Goal: Find specific page/section: Find specific page/section

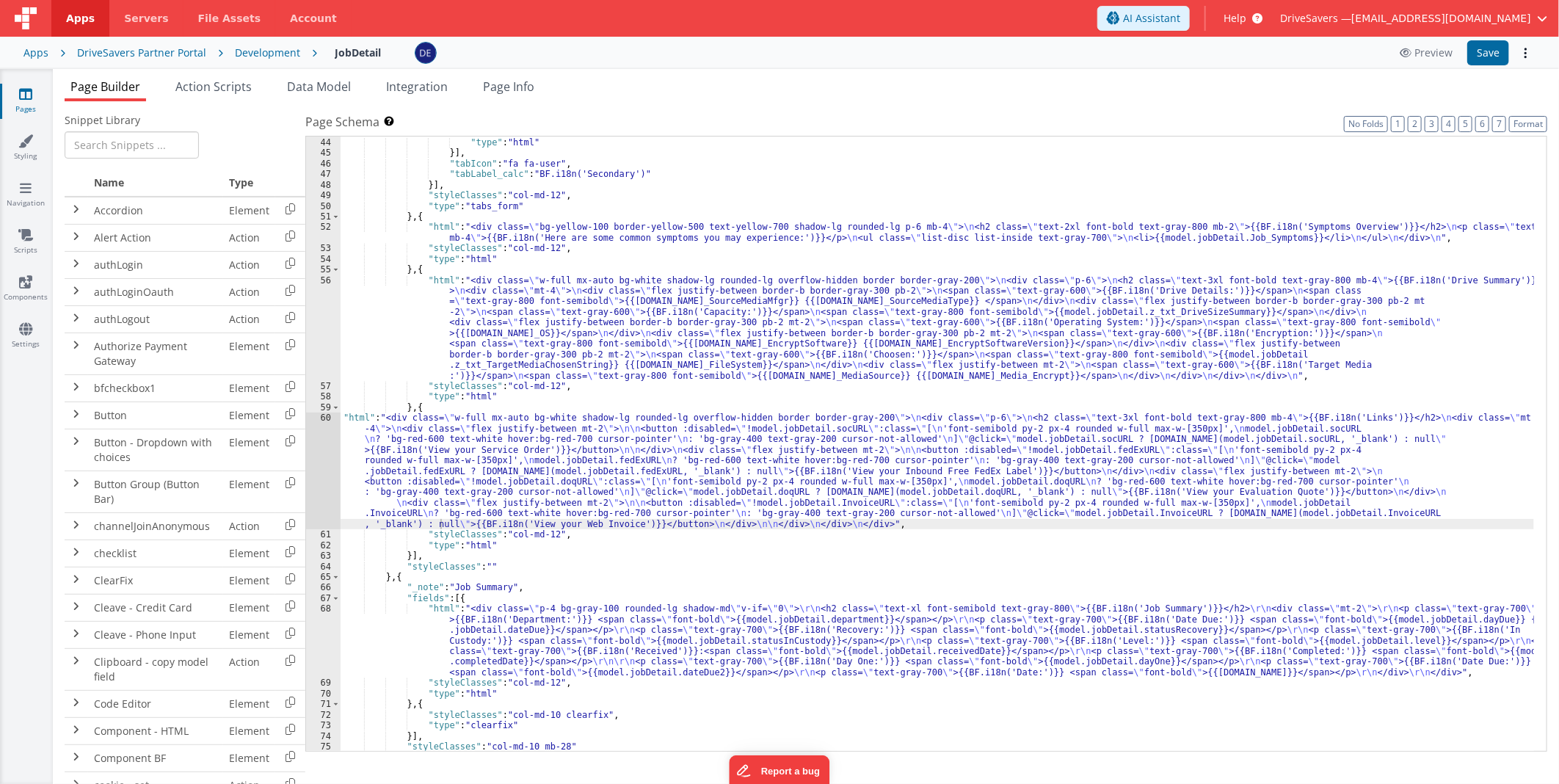
click at [241, 47] on div "Development" at bounding box center [267, 53] width 66 height 15
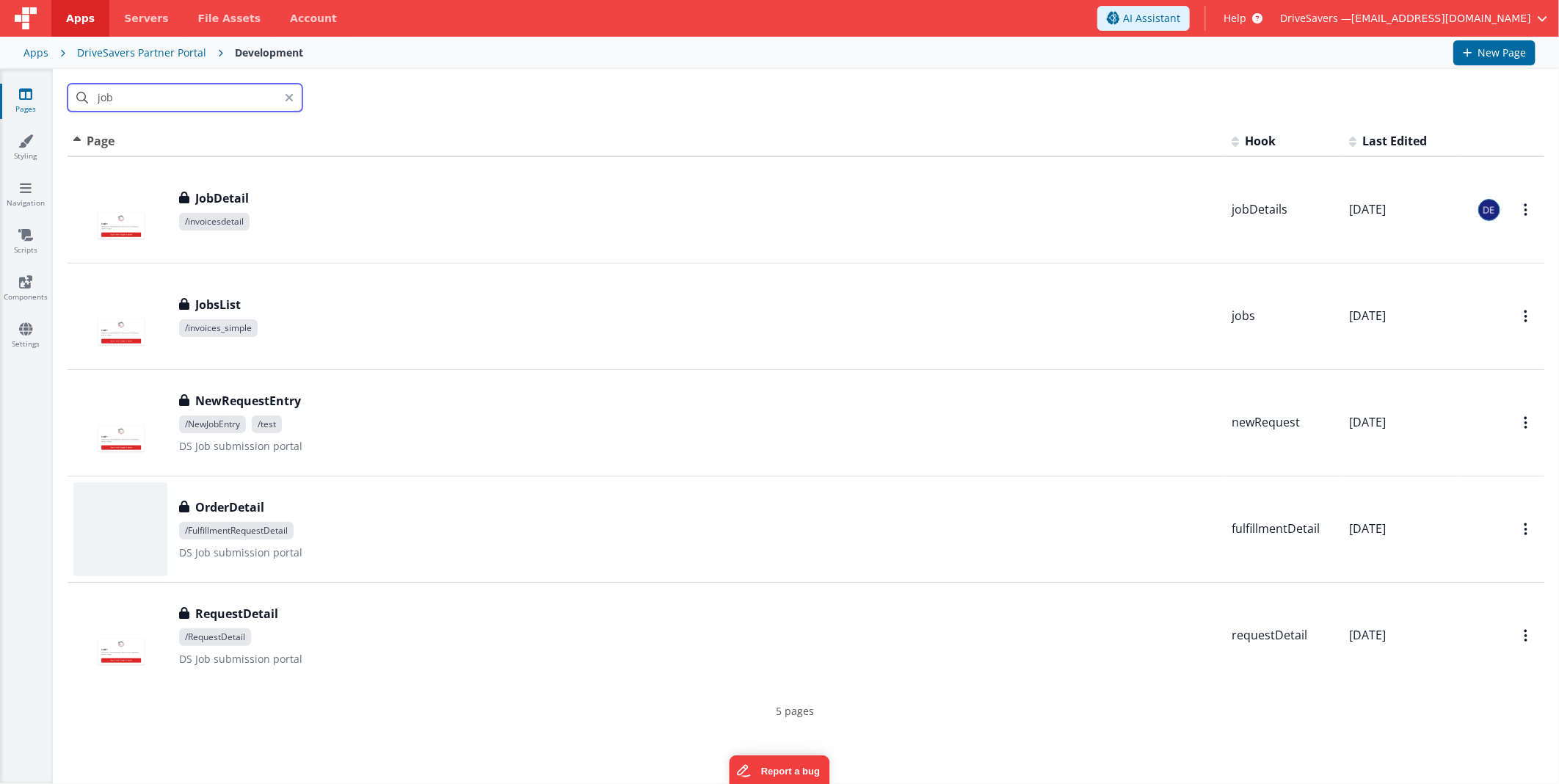
click at [167, 55] on div "DriveSavers Partner Portal" at bounding box center [141, 53] width 129 height 15
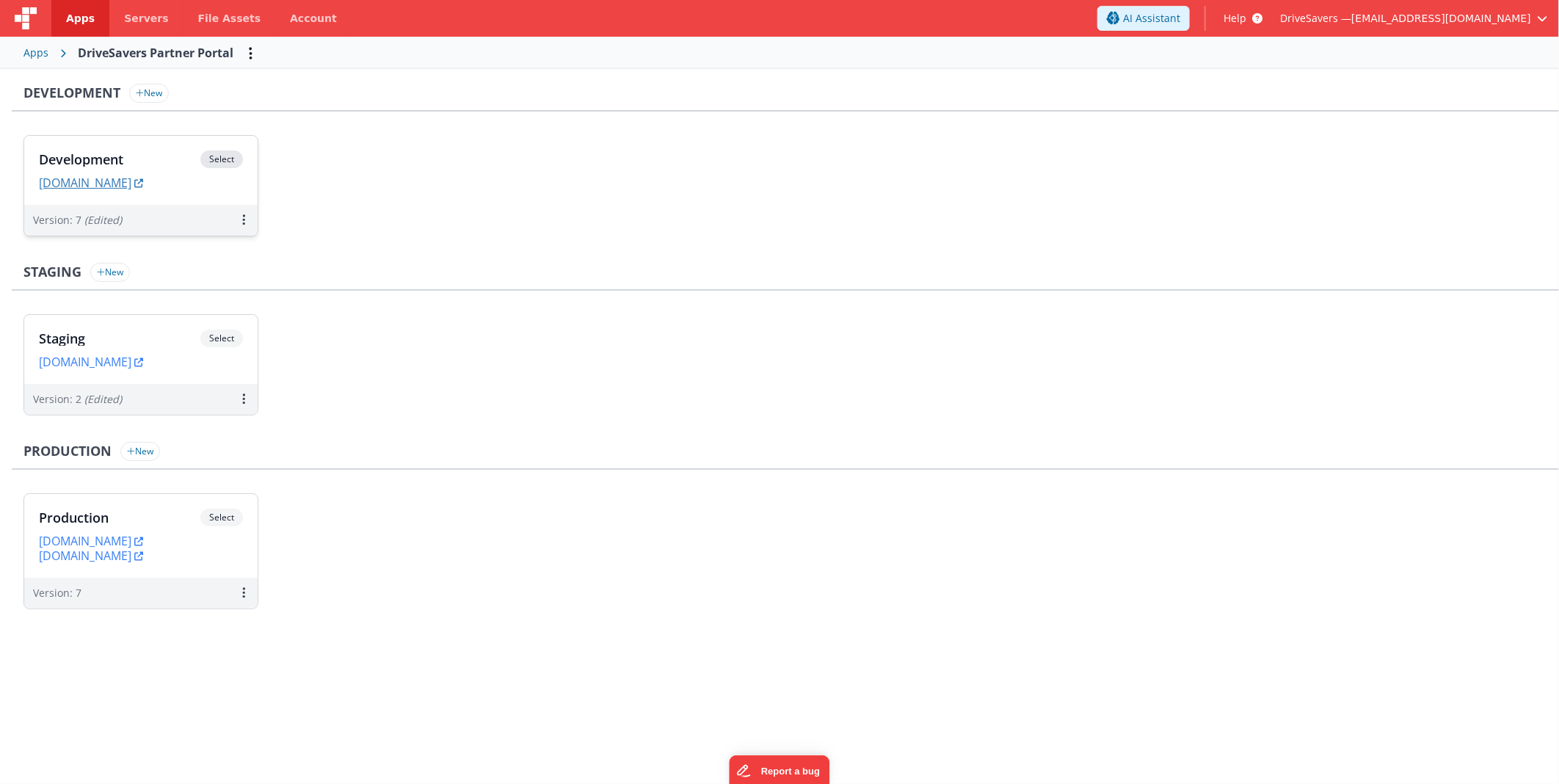
click at [143, 186] on link "[DOMAIN_NAME]" at bounding box center [91, 183] width 104 height 15
click at [159, 159] on h3 "Development" at bounding box center [120, 159] width 162 height 15
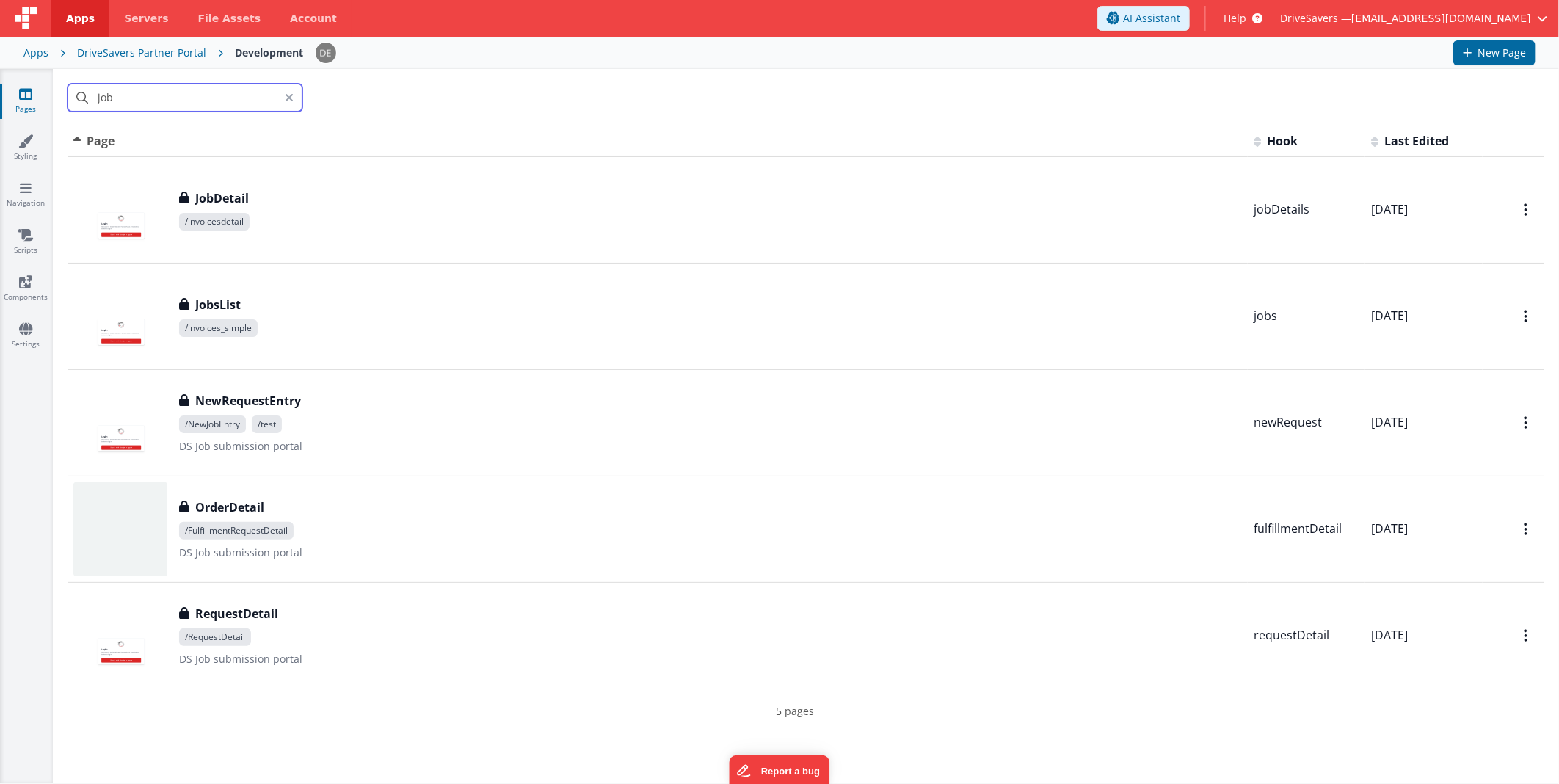
click at [283, 96] on input "job" at bounding box center [185, 97] width 235 height 28
click at [187, 100] on input "job" at bounding box center [185, 97] width 235 height 28
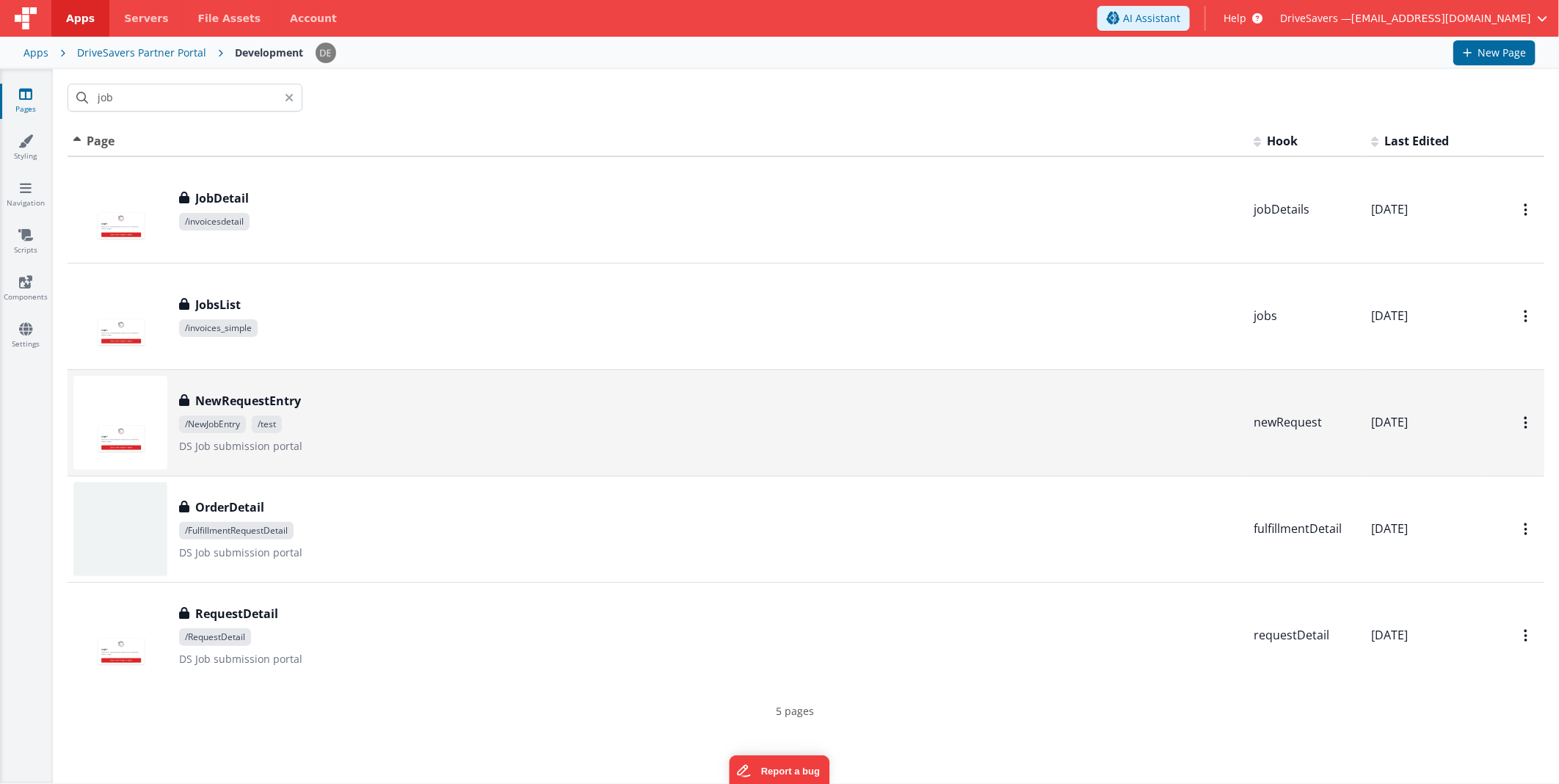
click at [398, 417] on span "/NewJobEntry /test" at bounding box center [711, 424] width 1063 height 18
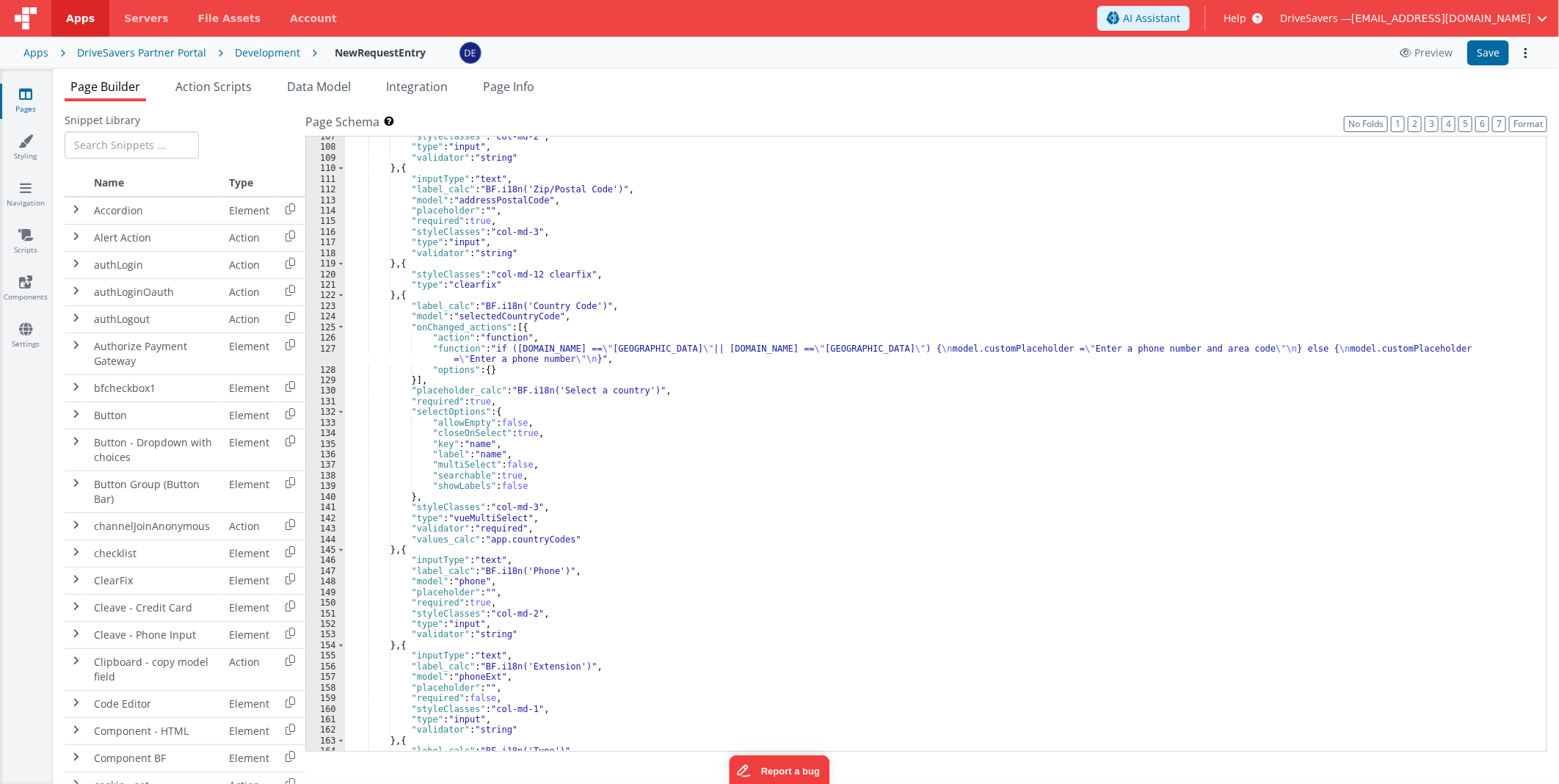
scroll to position [1513, 0]
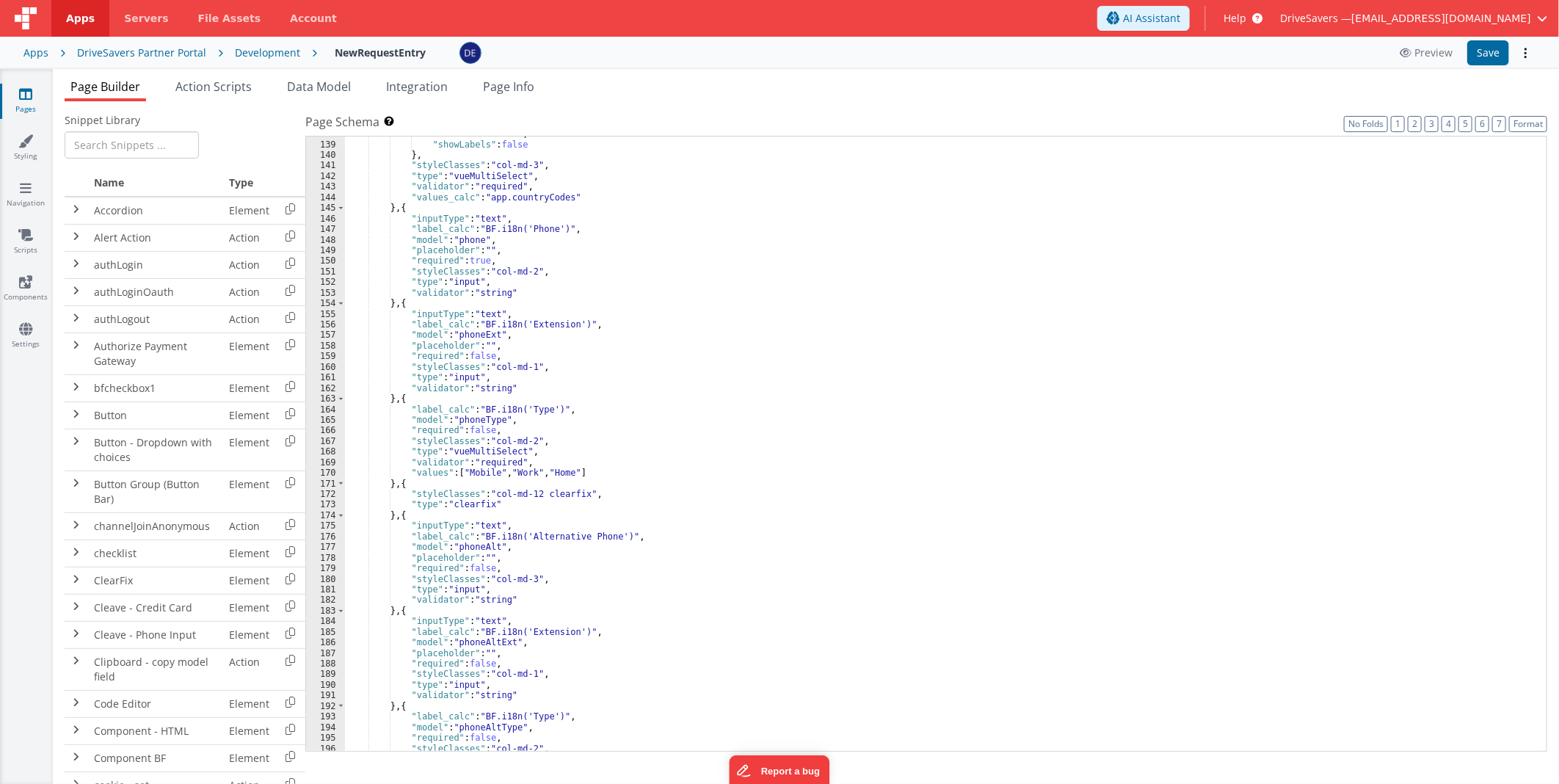
click at [493, 372] on div ""searchable" : true , "showLabels" : false } , "styleClasses" : "col-md-3" , "t…" at bounding box center [940, 446] width 1189 height 636
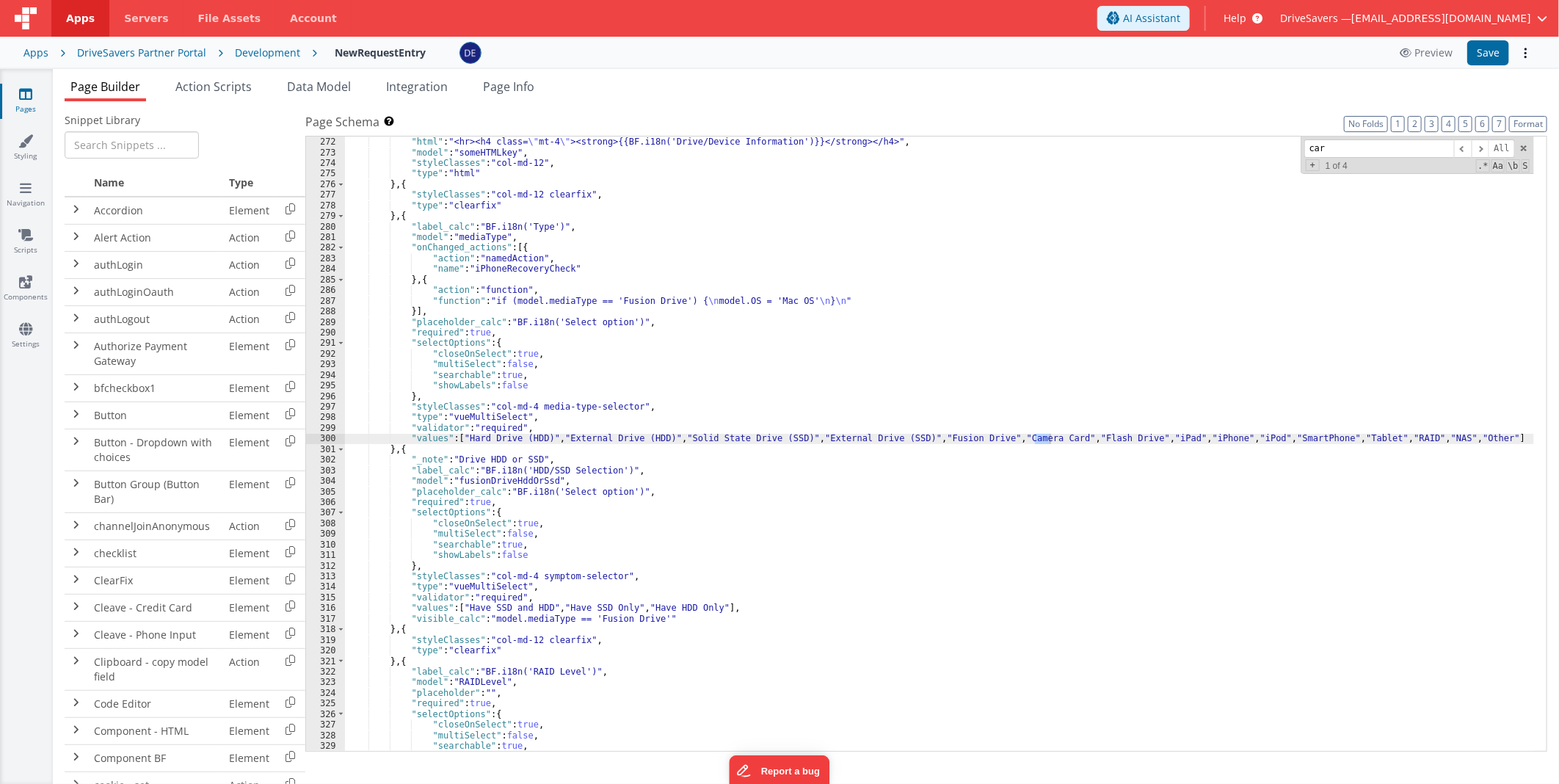
scroll to position [2925, 0]
type input "card"
click at [389, 445] on div "} , { "html" : "<hr><h4 class= \" mt-4 \" ><strong>{{BF.i18n('Drive/Device Info…" at bounding box center [940, 444] width 1189 height 636
click at [387, 445] on div "} , { "html" : "<hr><h4 class= \" mt-4 \" ><strong>{{BF.i18n('Drive/Device Info…" at bounding box center [940, 444] width 1189 height 636
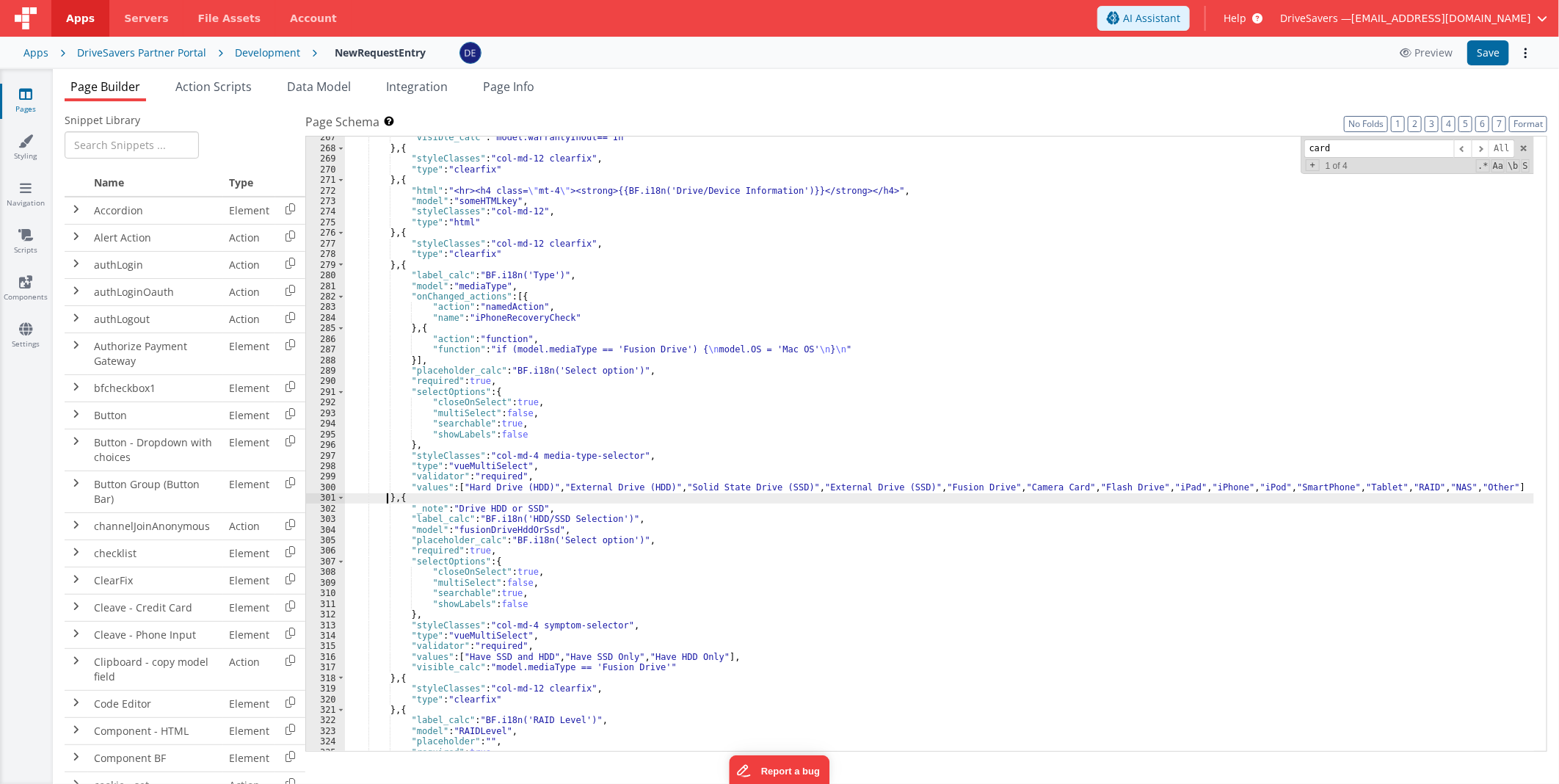
scroll to position [2828, 0]
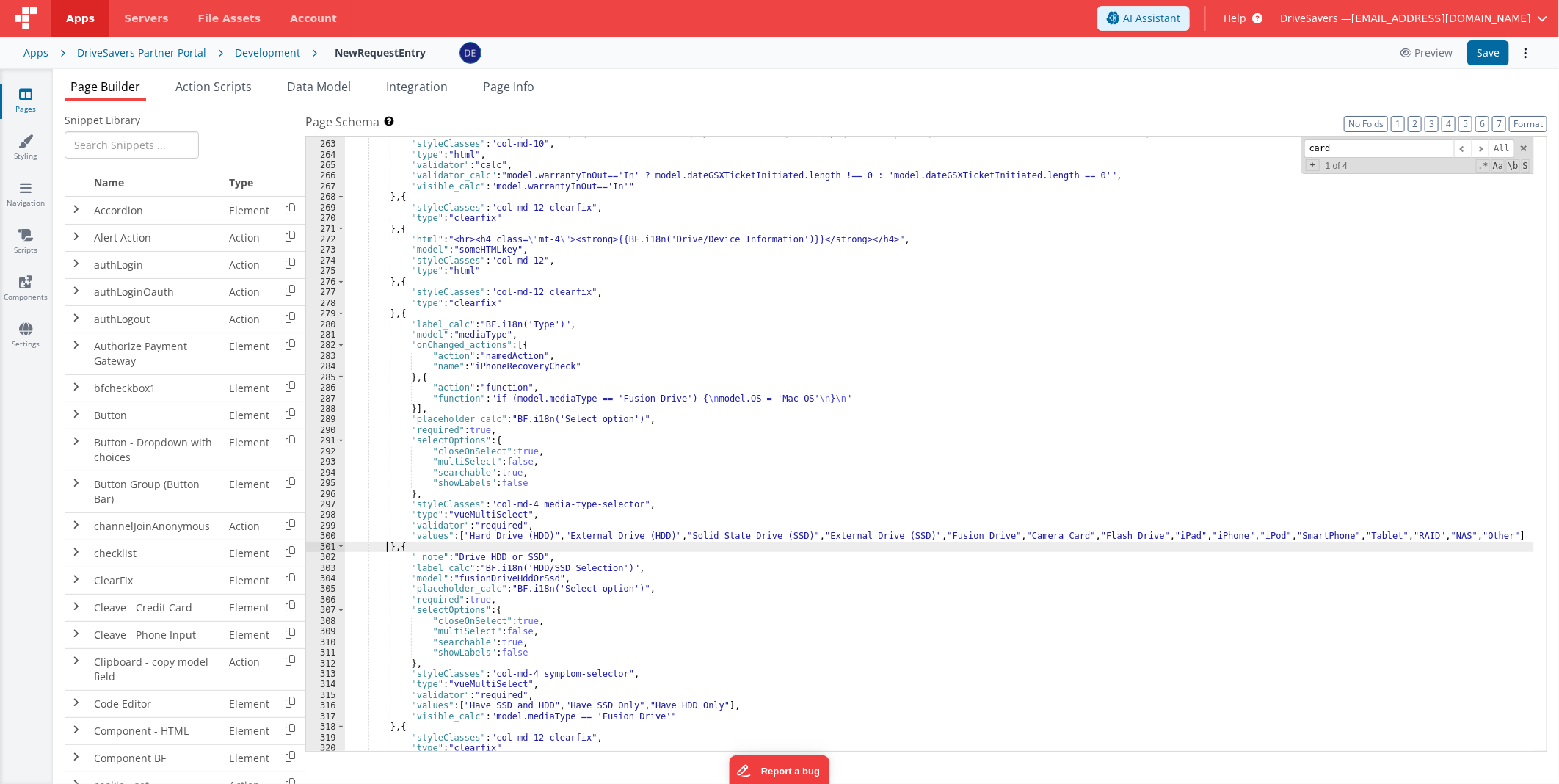
click at [409, 316] on div ""html" : " <div class= \" text-md \" > \n Date GSX Initiated \n </div><br class…" at bounding box center [940, 446] width 1189 height 636
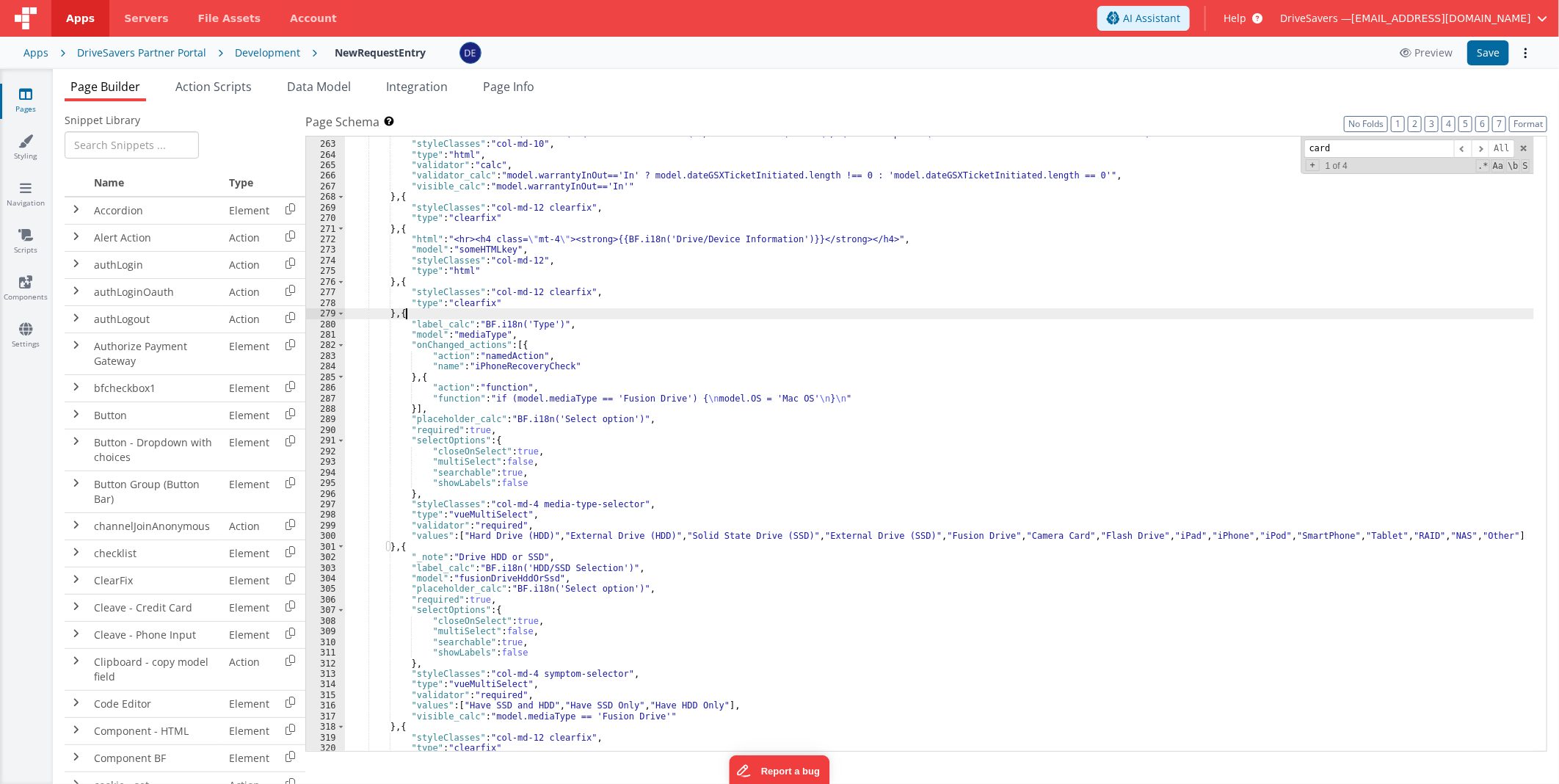
click at [478, 339] on div ""html" : " <div class= \" text-md \" > \n Date GSX Initiated \n </div><br class…" at bounding box center [940, 446] width 1189 height 636
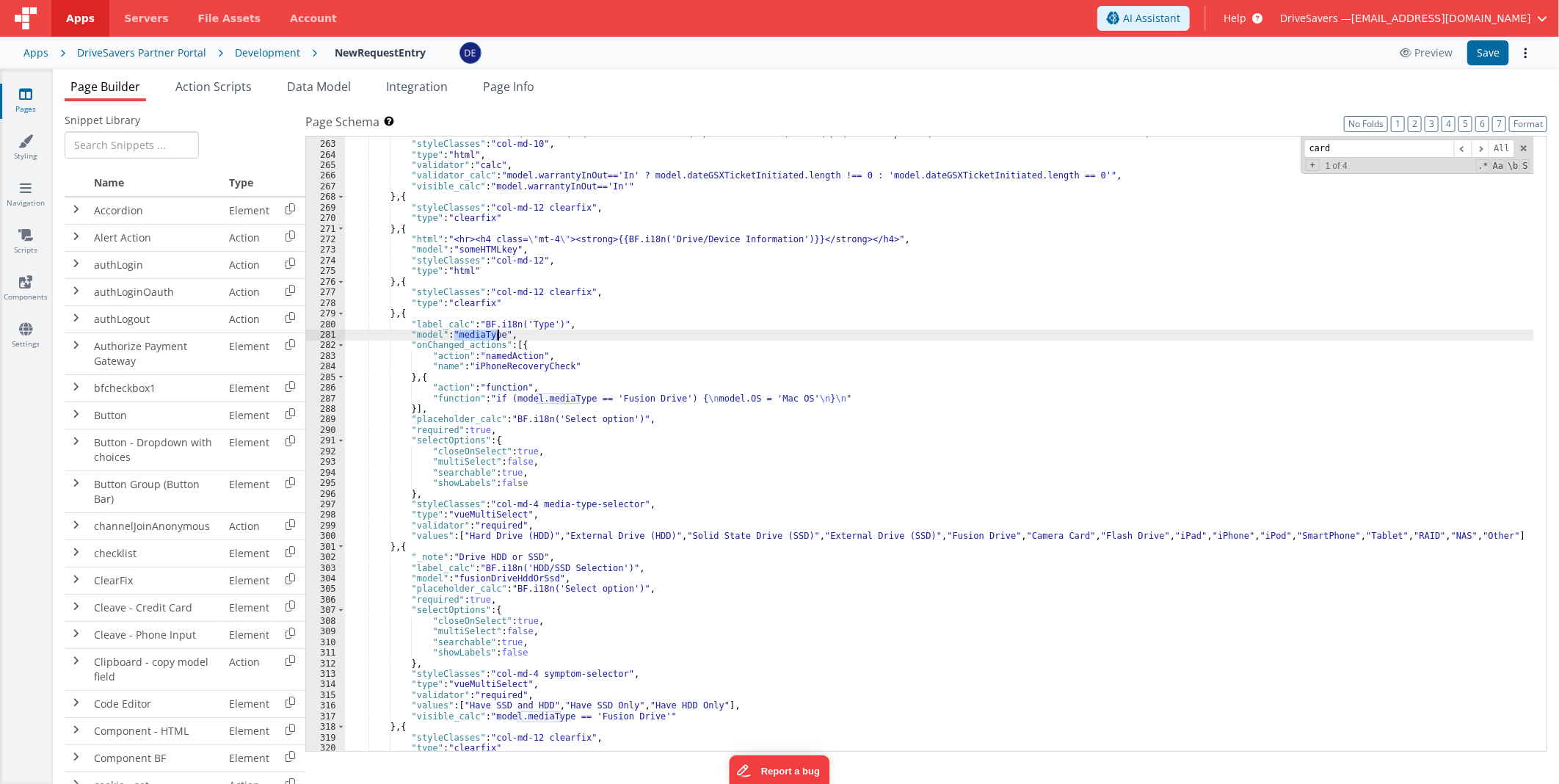
click at [478, 339] on div ""html" : " <div class= \" text-md \" > \n Date GSX Initiated \n </div><br class…" at bounding box center [940, 446] width 1189 height 636
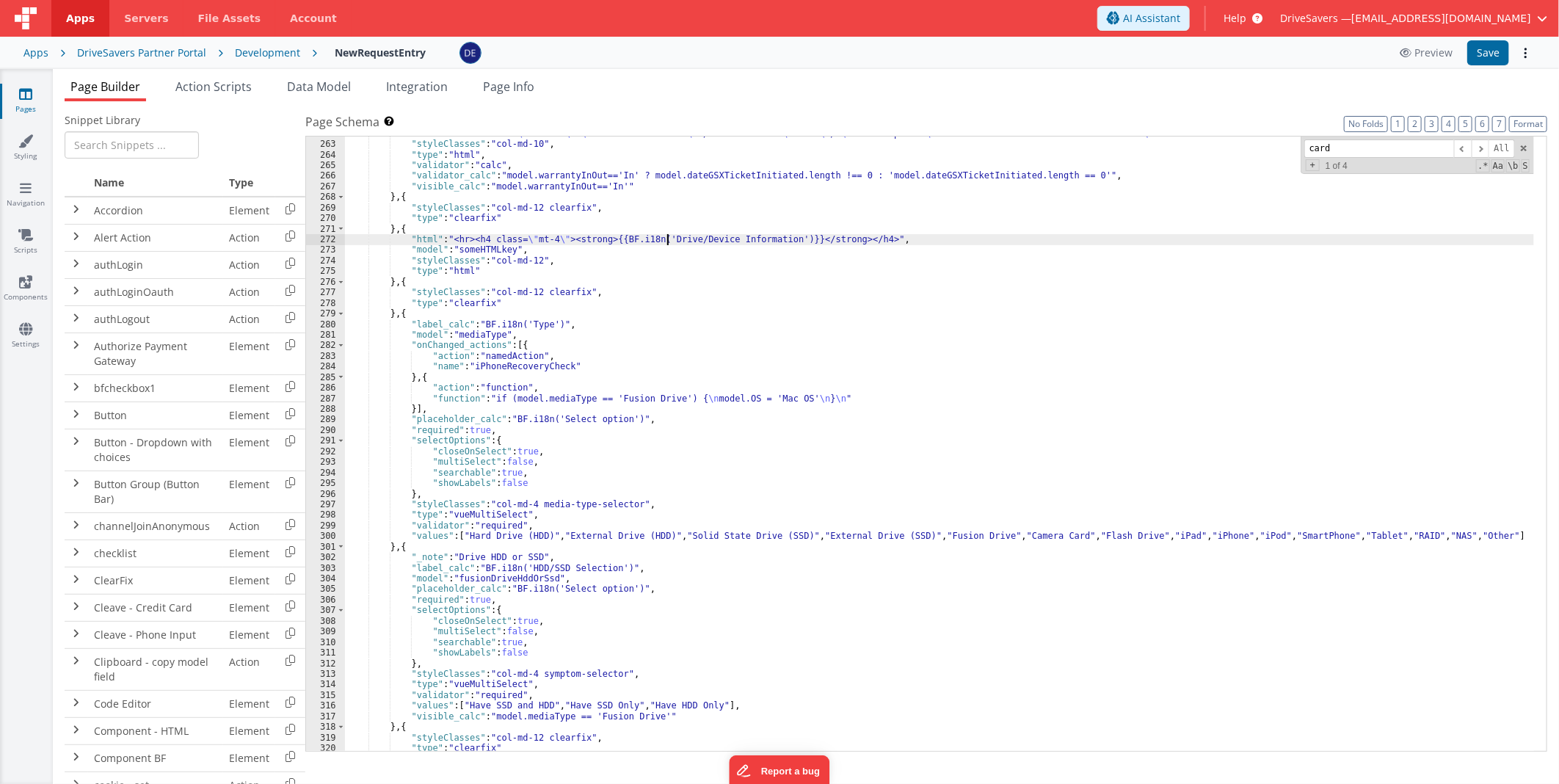
click at [666, 239] on div ""html" : " <div class= \" text-md \" > \n Date GSX Initiated \n </div><br class…" at bounding box center [940, 446] width 1189 height 636
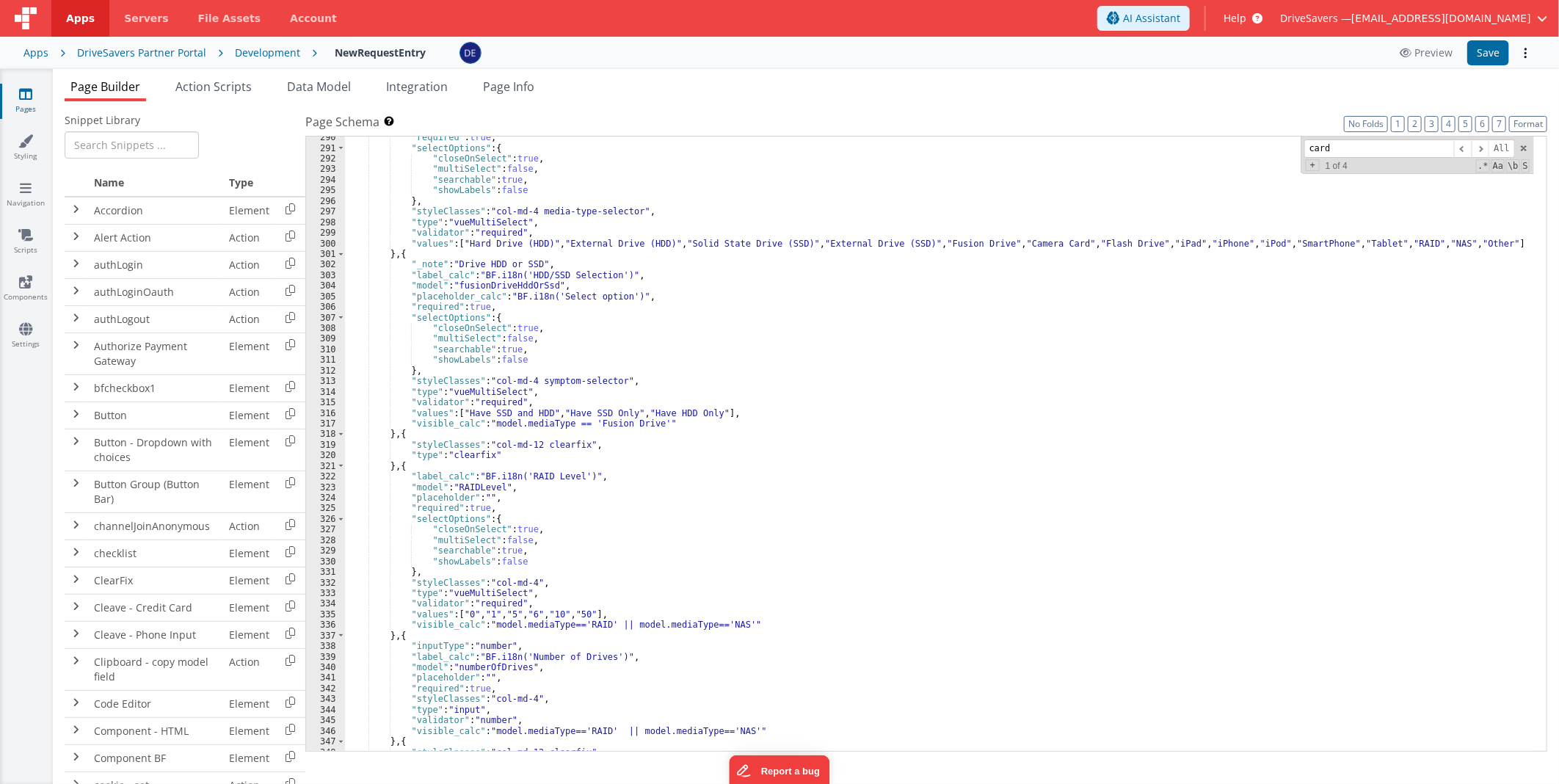
scroll to position [3218, 0]
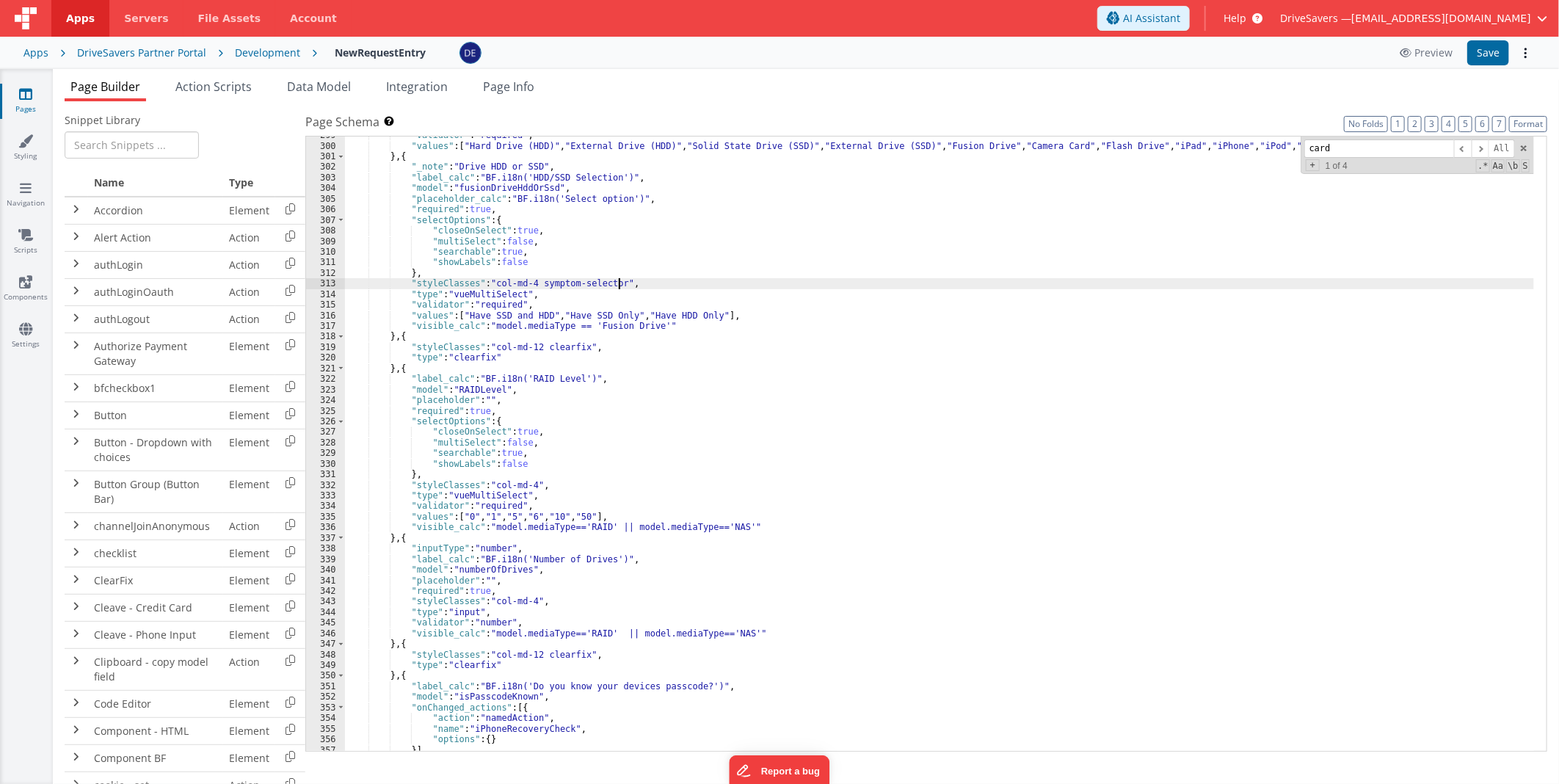
click at [635, 286] on div ""validator" : "required" , "values" : [ "Hard Drive (HDD)" , "External Drive (H…" at bounding box center [940, 448] width 1189 height 636
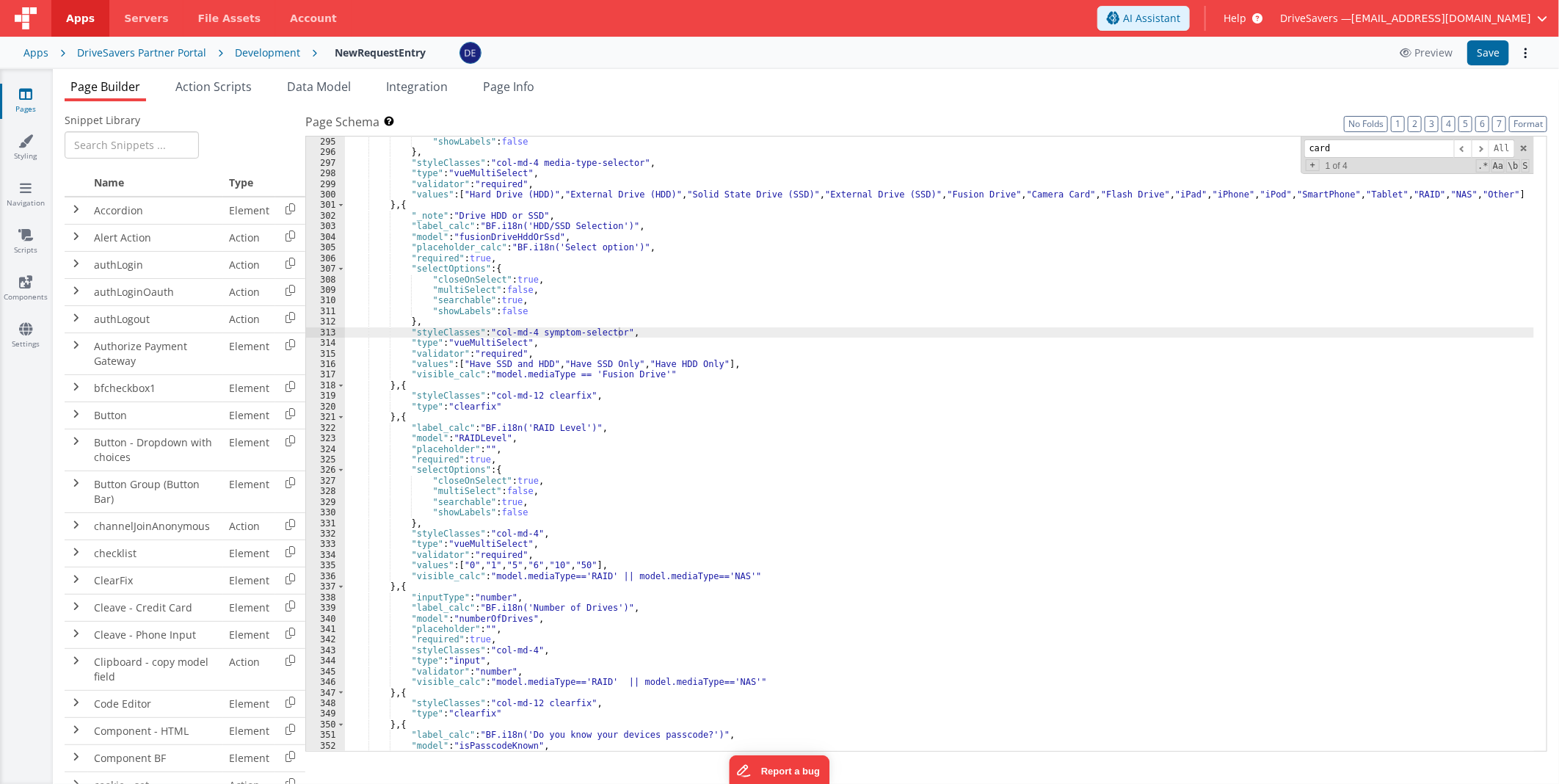
scroll to position [3121, 0]
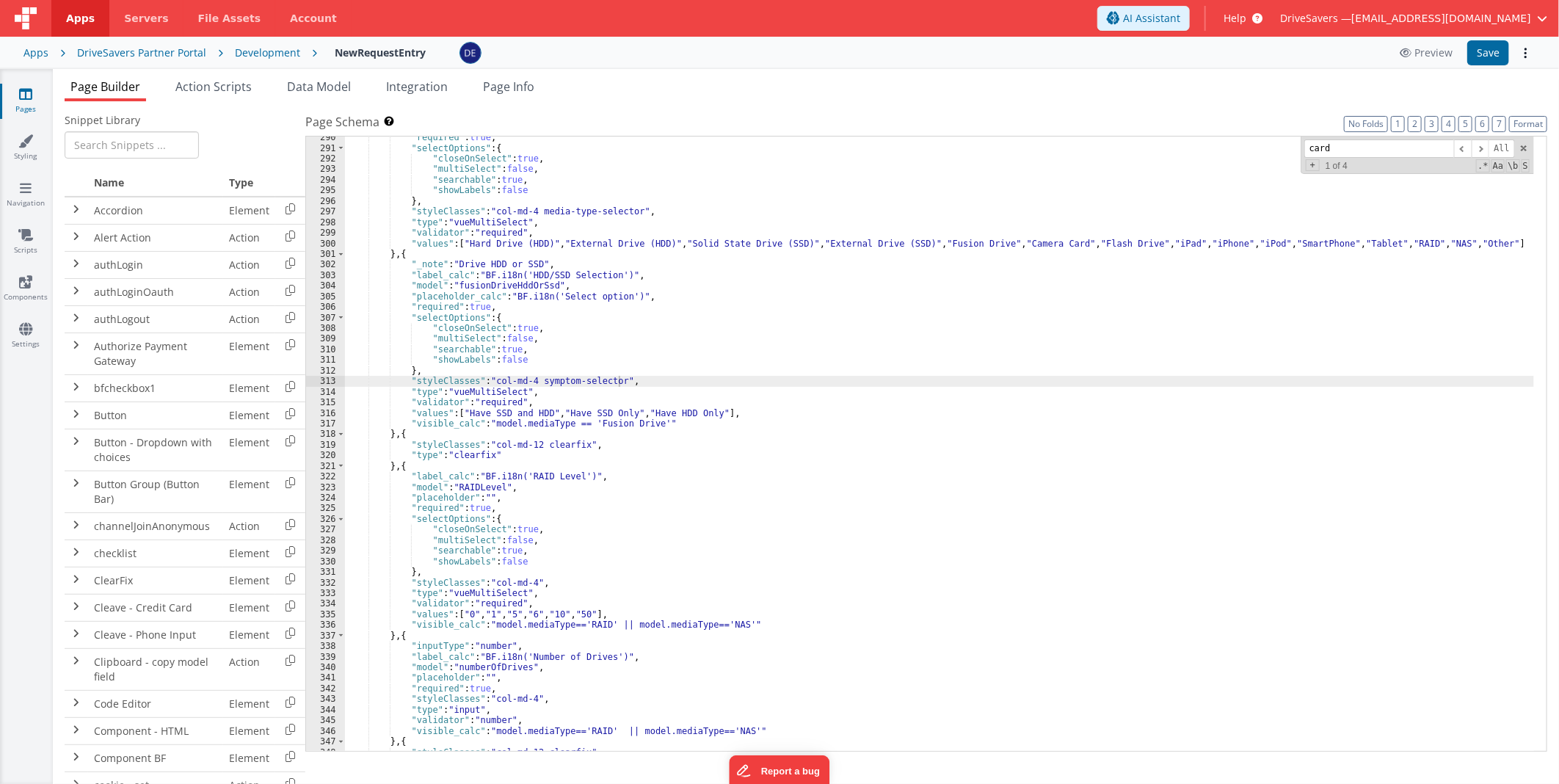
click at [1017, 245] on div ""required" : true , "selectOptions" : { "closeOnSelect" : true , "multiSelect" …" at bounding box center [940, 450] width 1189 height 636
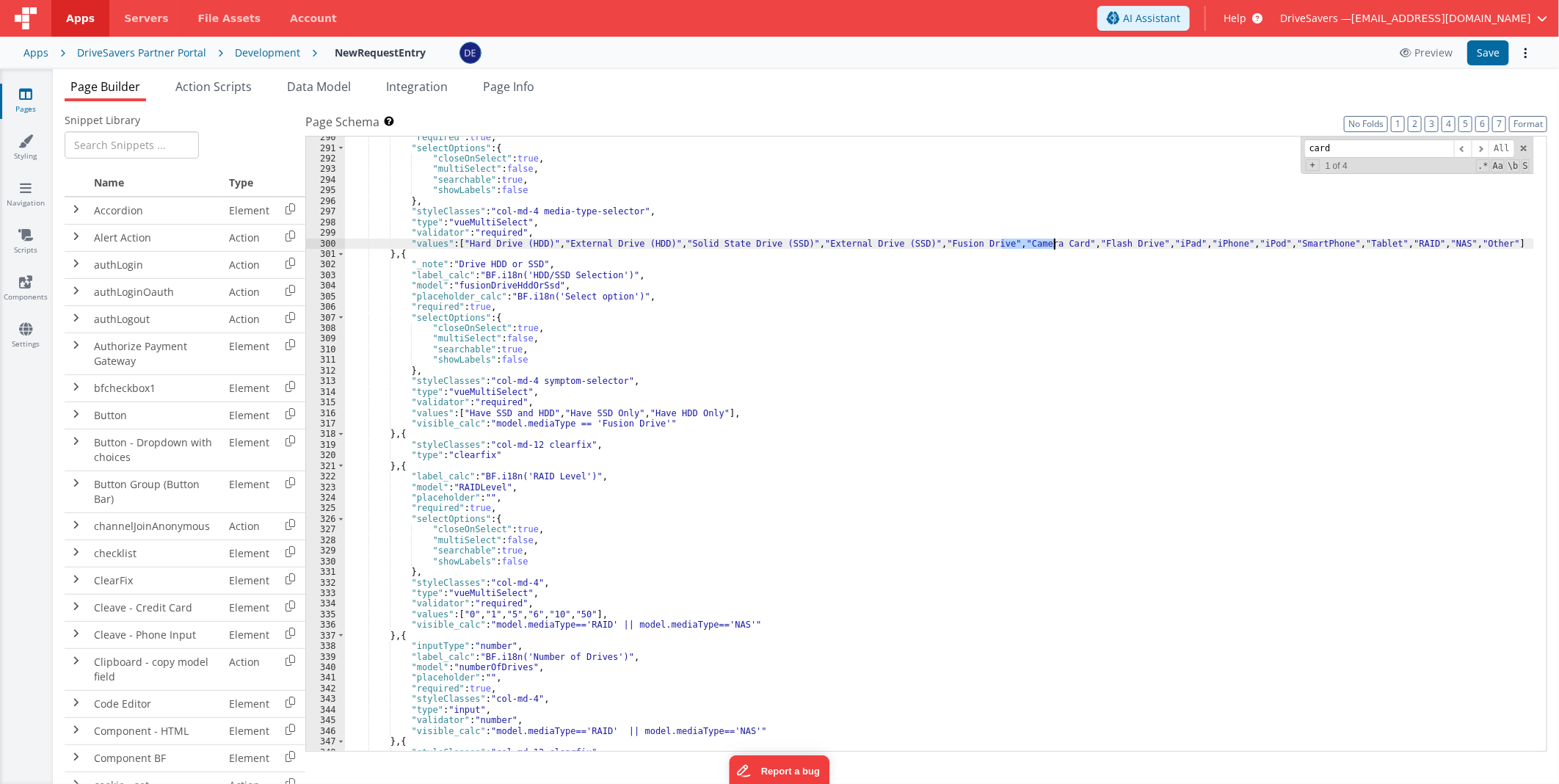
drag, startPoint x: 1017, startPoint y: 245, endPoint x: 1040, endPoint y: 245, distance: 23.0
click at [1040, 245] on div ""required" : true , "selectOptions" : { "closeOnSelect" : true , "multiSelect" …" at bounding box center [940, 450] width 1189 height 636
click at [238, 55] on div "Development" at bounding box center [267, 53] width 66 height 15
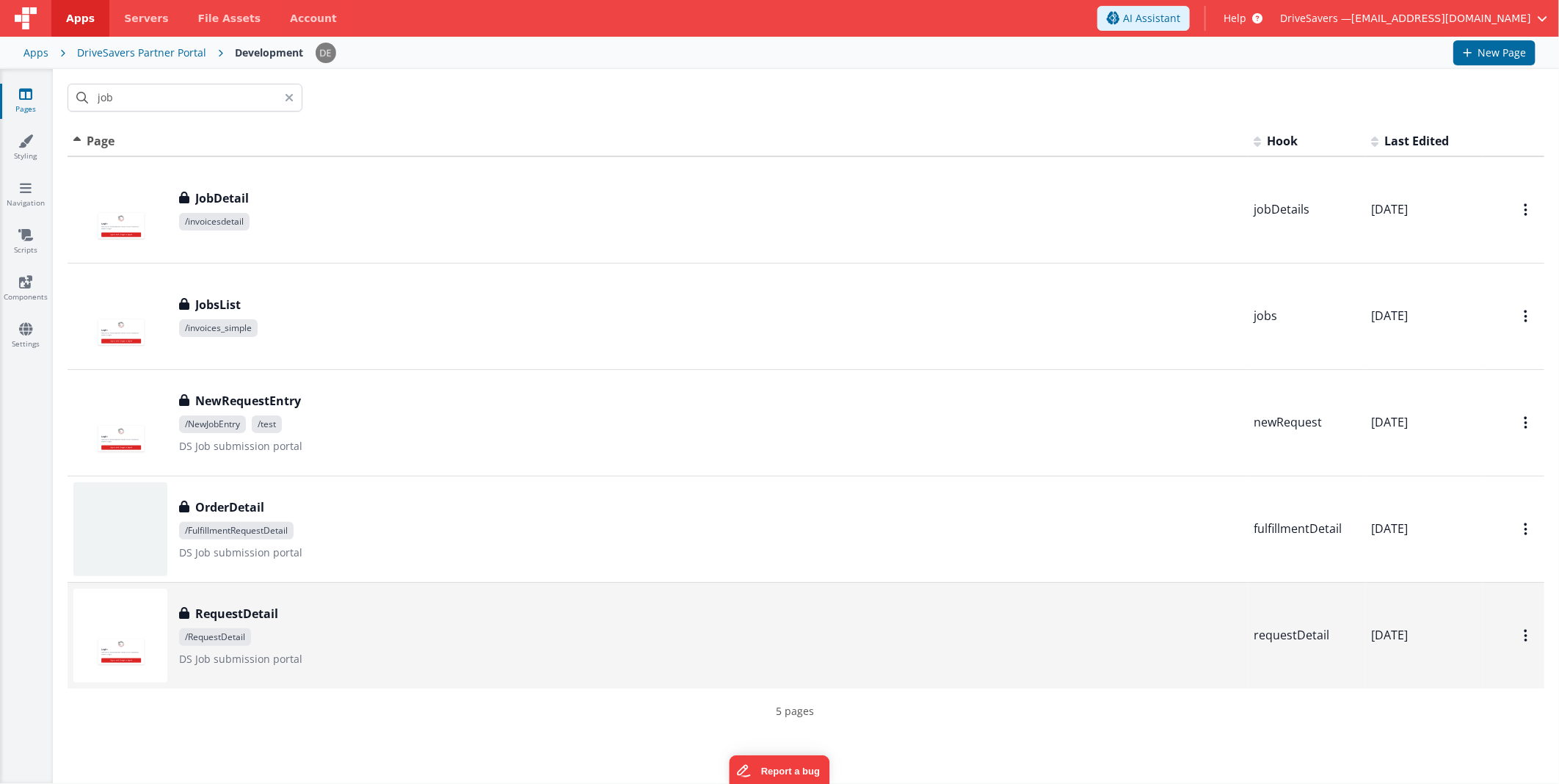
click at [276, 633] on span "/RequestDetail" at bounding box center [711, 637] width 1063 height 18
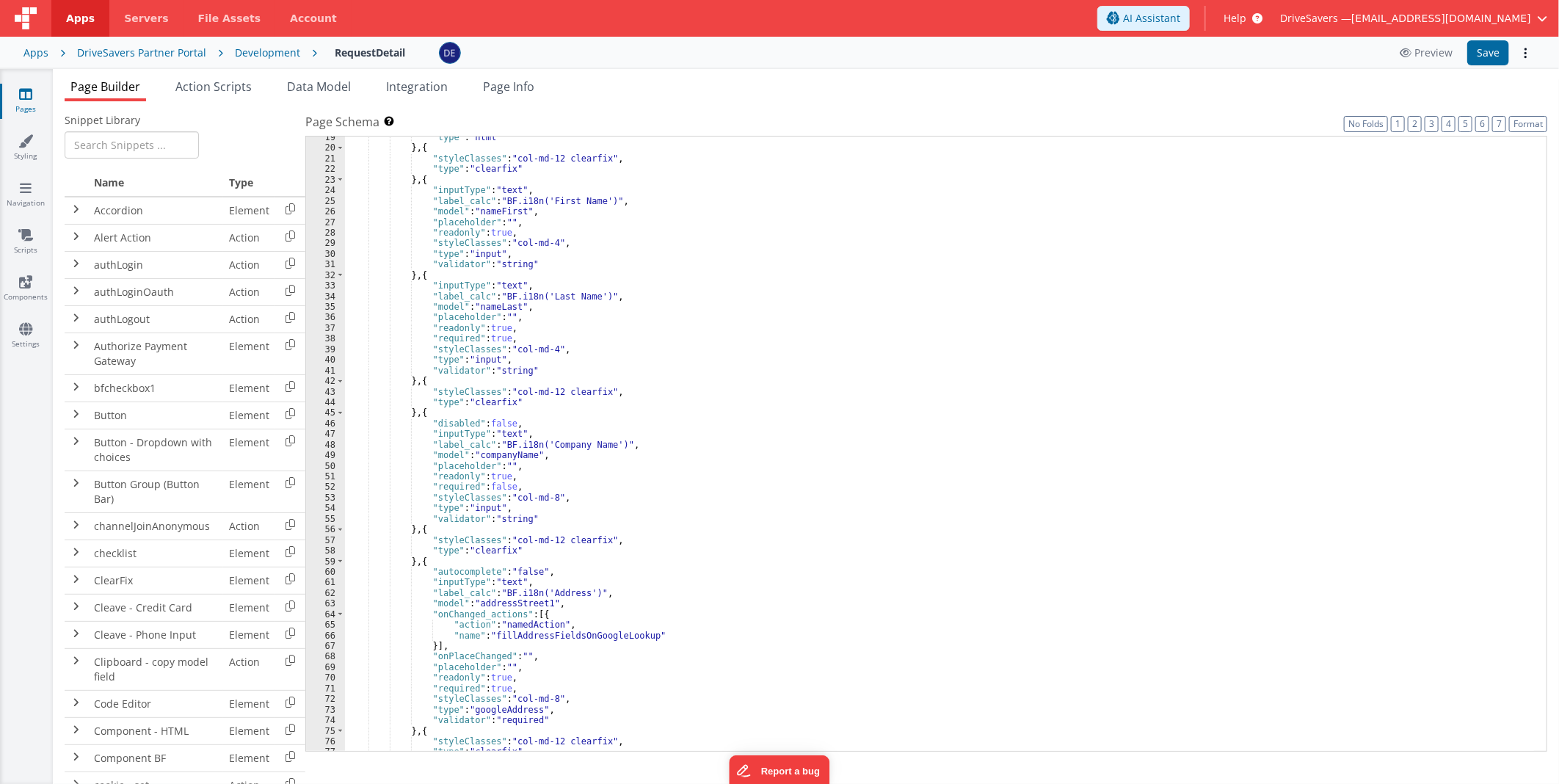
scroll to position [341, 0]
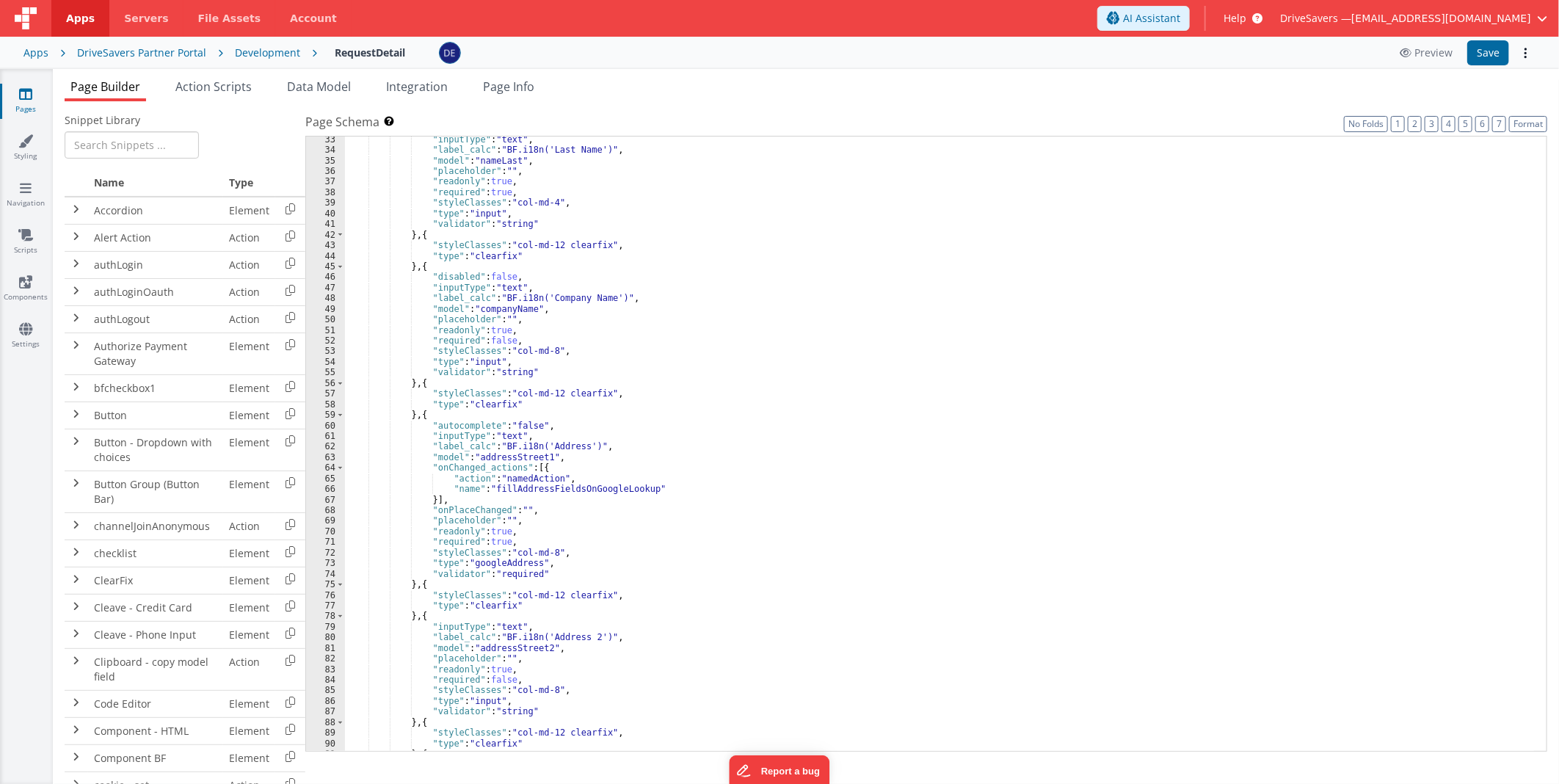
click at [684, 421] on div ""inputType" : "text" , "label_calc" : "BF.i18n('Last Name')" , "model" : "nameL…" at bounding box center [940, 452] width 1189 height 636
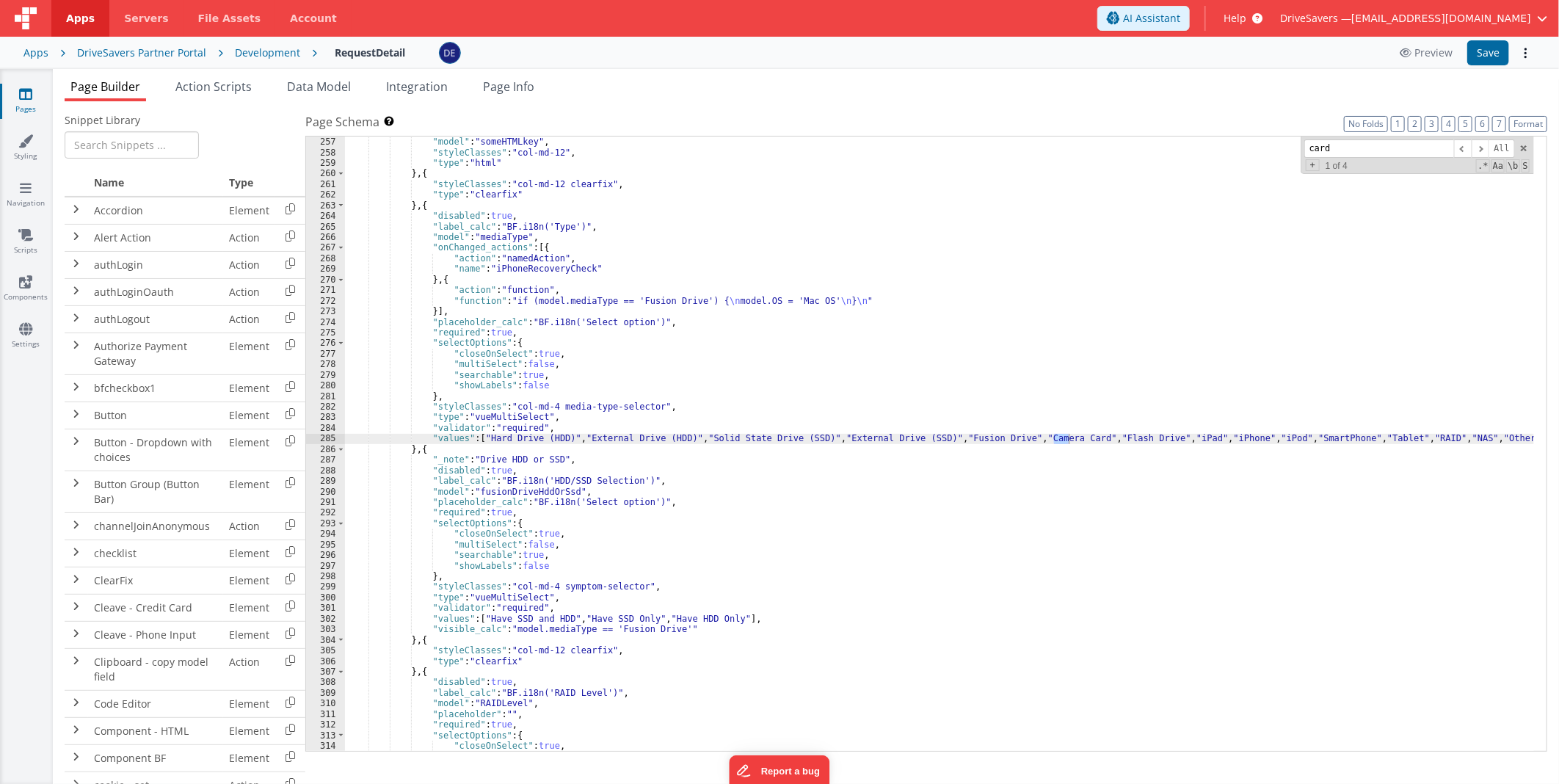
scroll to position [2713, 0]
type input "card"
click at [463, 204] on div ""html" : "<hr><h4 class= \" mt-4 \" ><strong>{{BF.i18n('Drive/Device Informatio…" at bounding box center [940, 444] width 1189 height 636
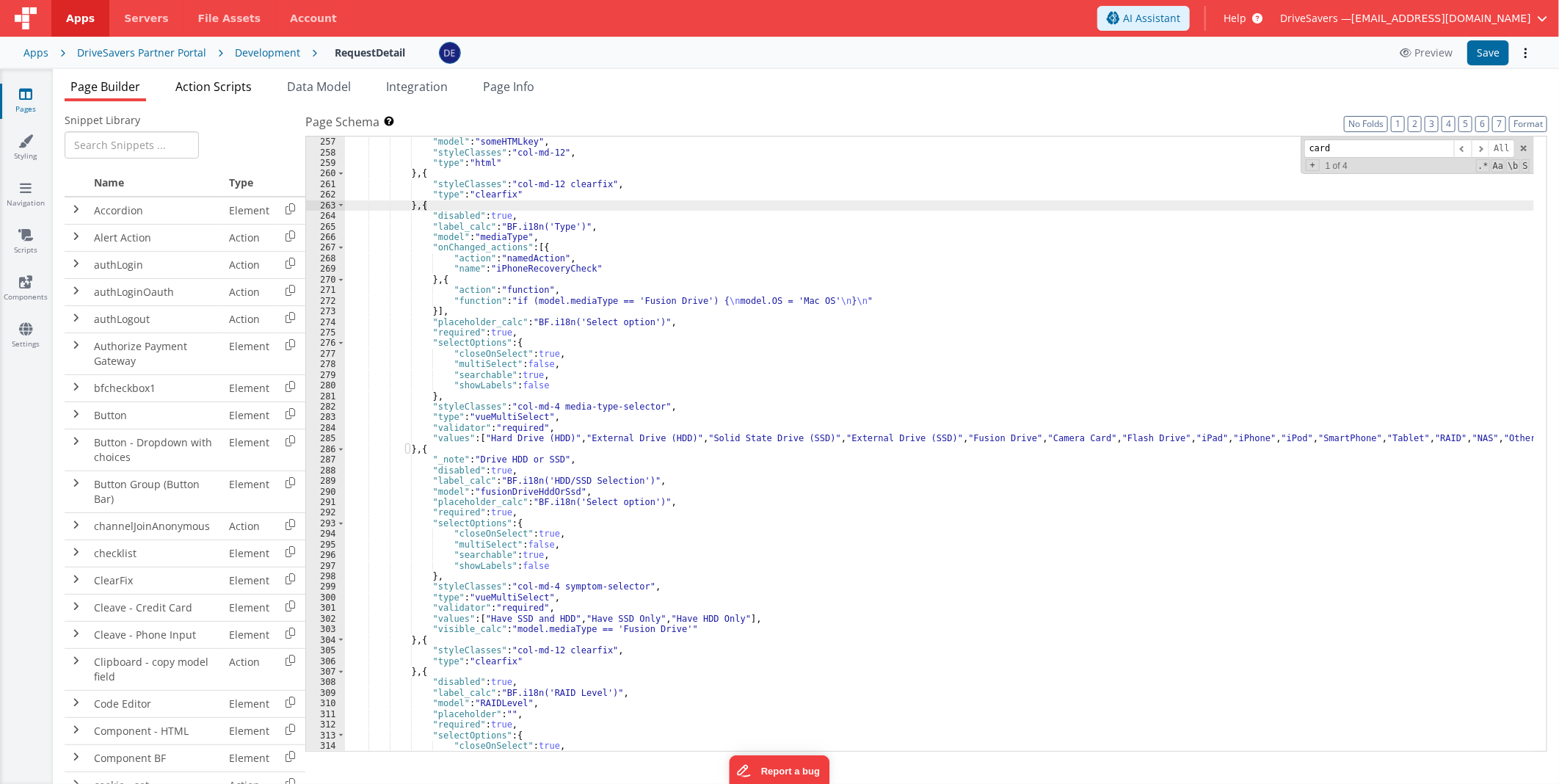
click at [196, 90] on span "Action Scripts" at bounding box center [213, 86] width 76 height 16
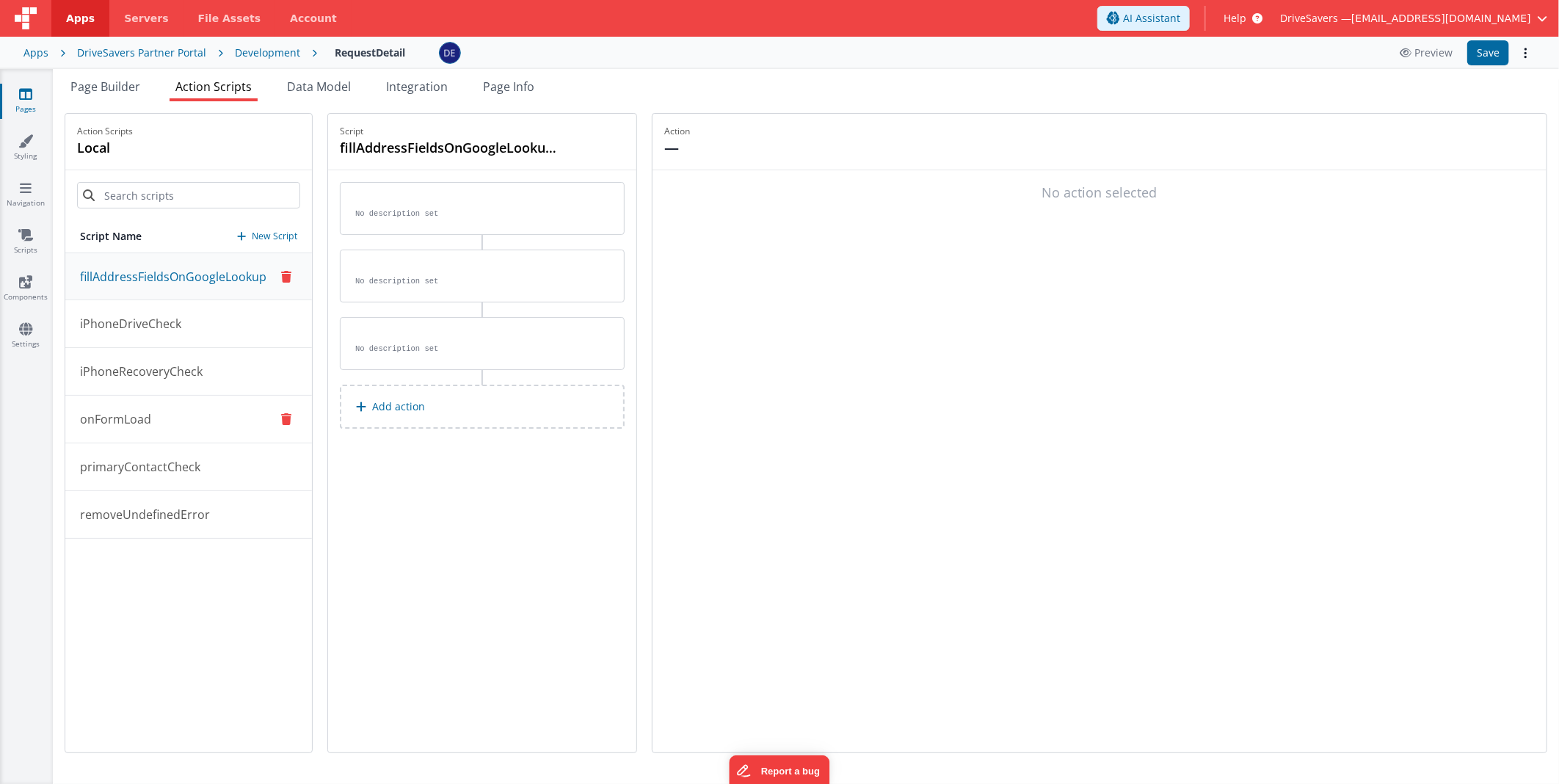
click at [144, 414] on p "onFormLoad" at bounding box center [111, 419] width 80 height 18
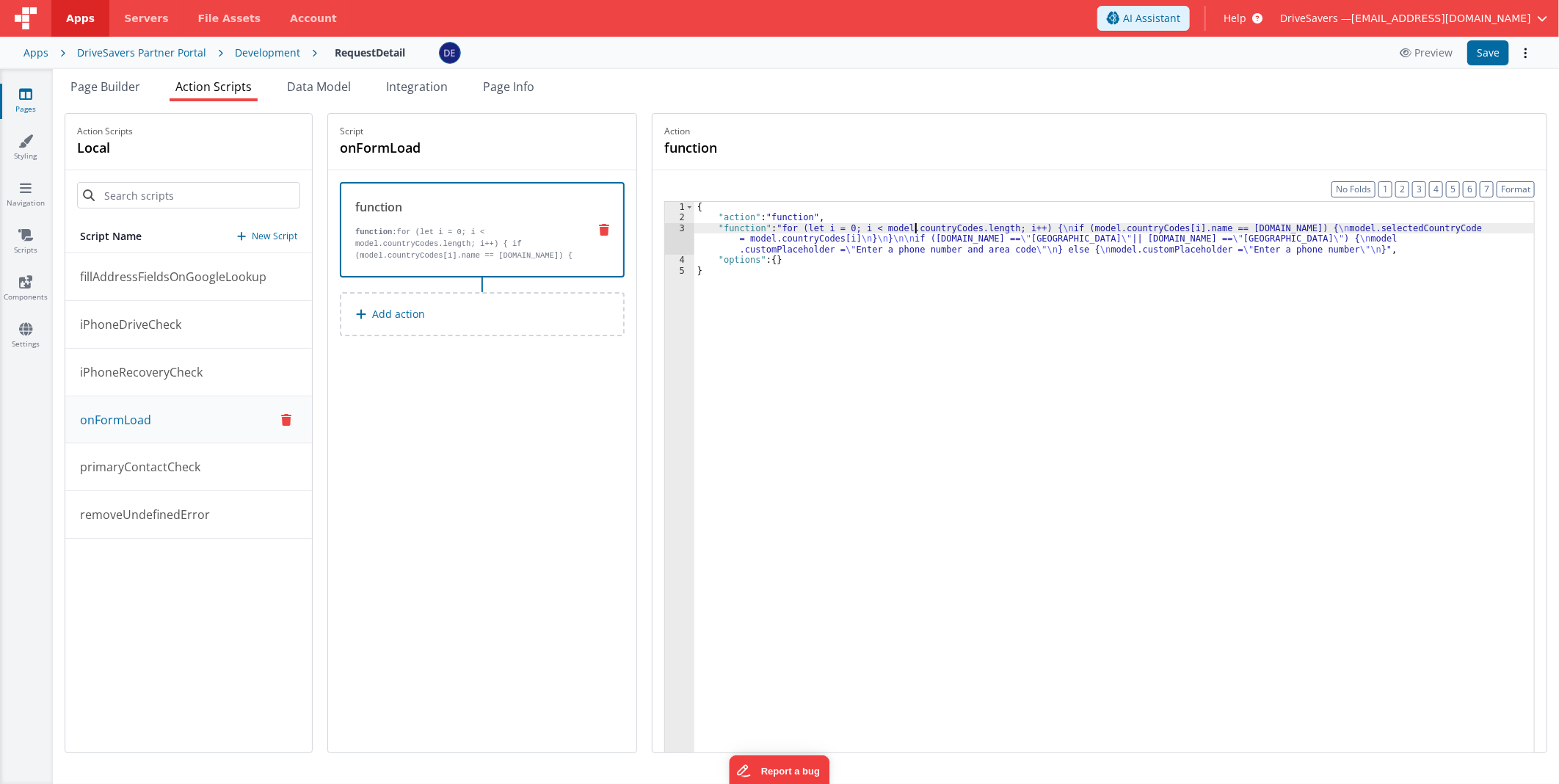
click at [916, 231] on div "{ "action" : "function" , "function" : "for (let i = 0; i < model.countryCodes.…" at bounding box center [1115, 510] width 842 height 617
click at [666, 237] on div "3" at bounding box center [680, 238] width 30 height 32
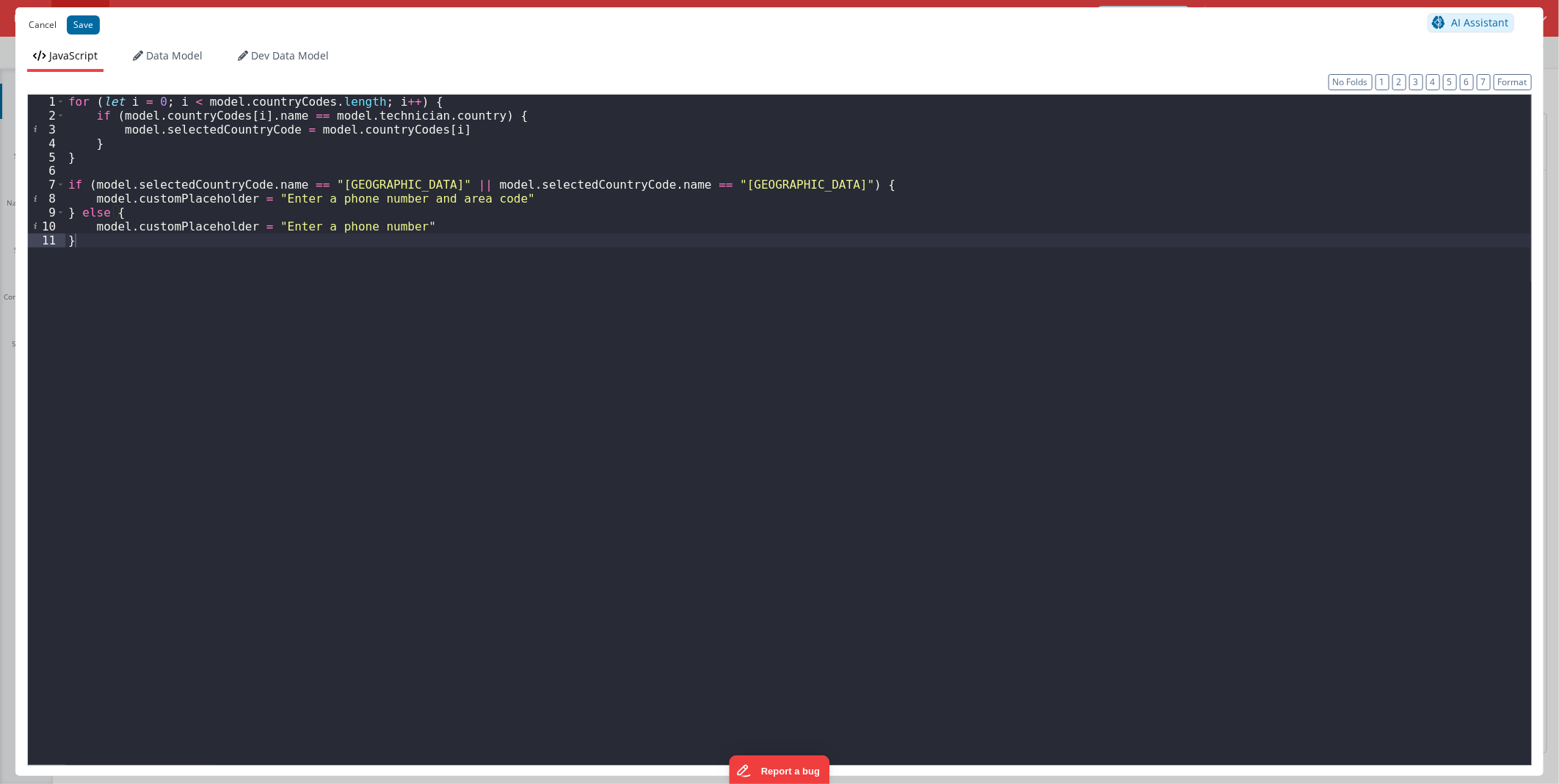
click at [34, 24] on button "Cancel" at bounding box center [43, 25] width 43 height 21
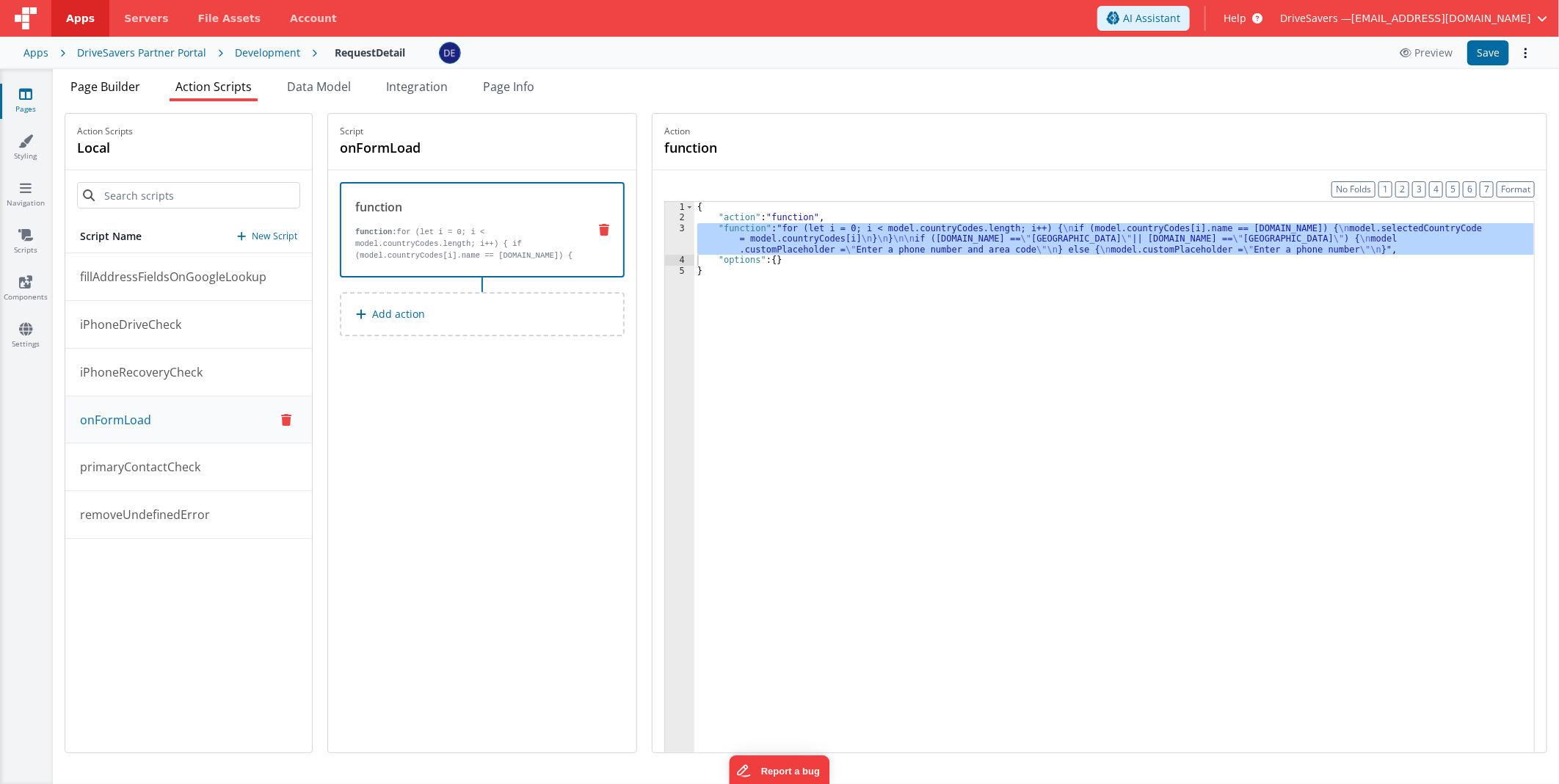
click at [99, 83] on span "Page Builder" at bounding box center [106, 86] width 70 height 16
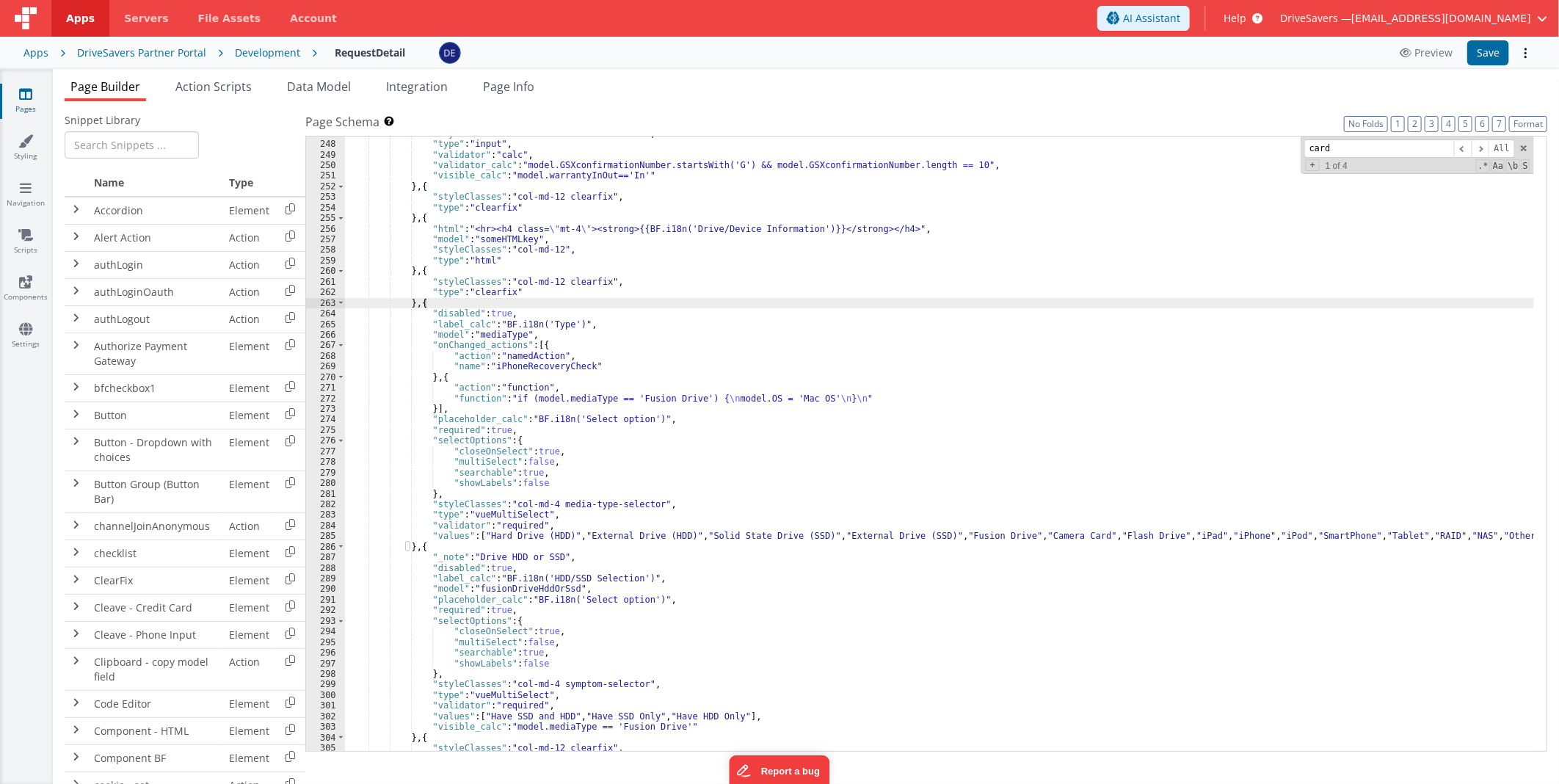
scroll to position [2566, 0]
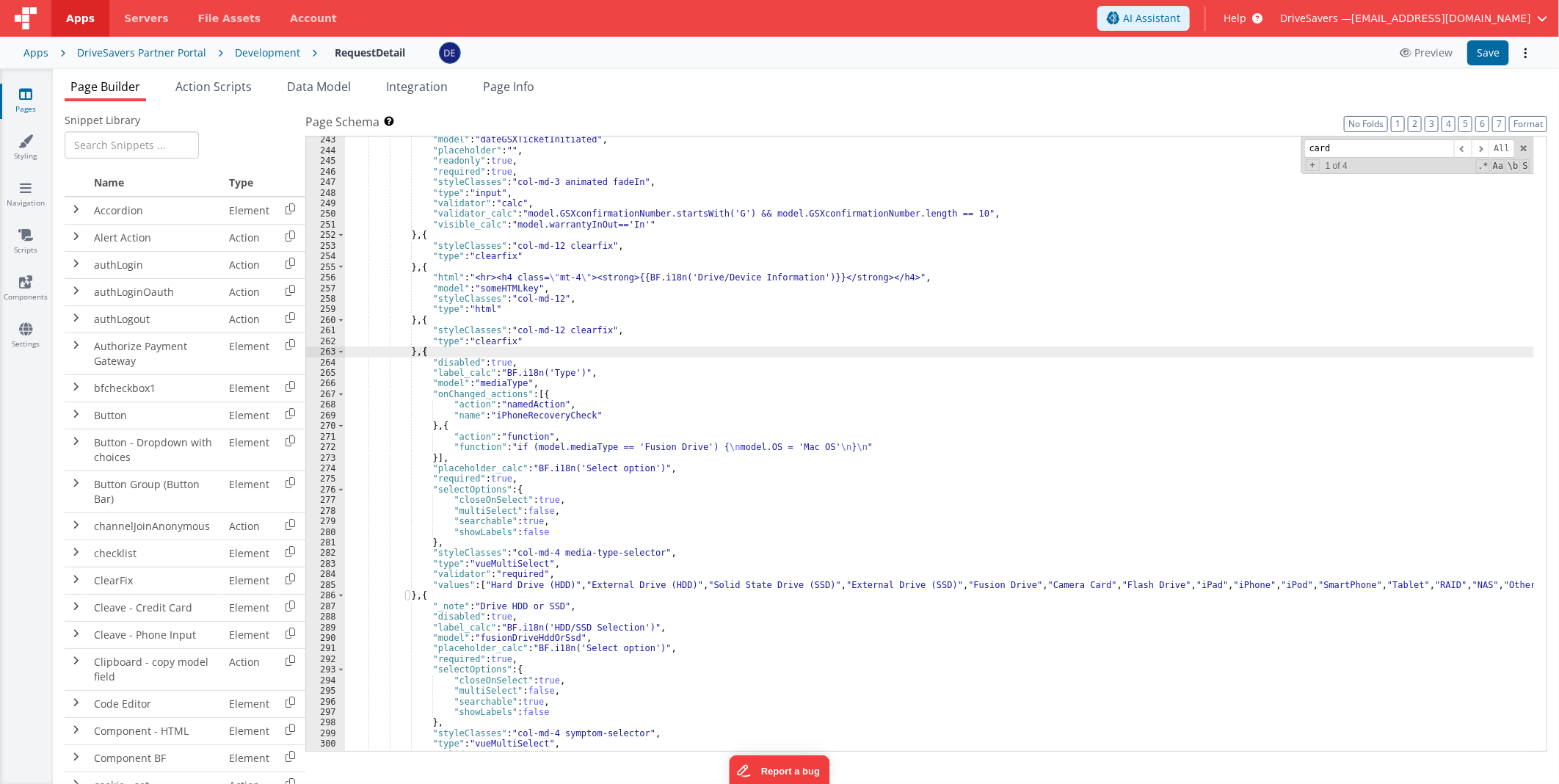
click at [532, 397] on div ""model" : "dateGSXTicketInitiated" , "placeholder" : "" , "readonly" : true , "…" at bounding box center [940, 452] width 1189 height 636
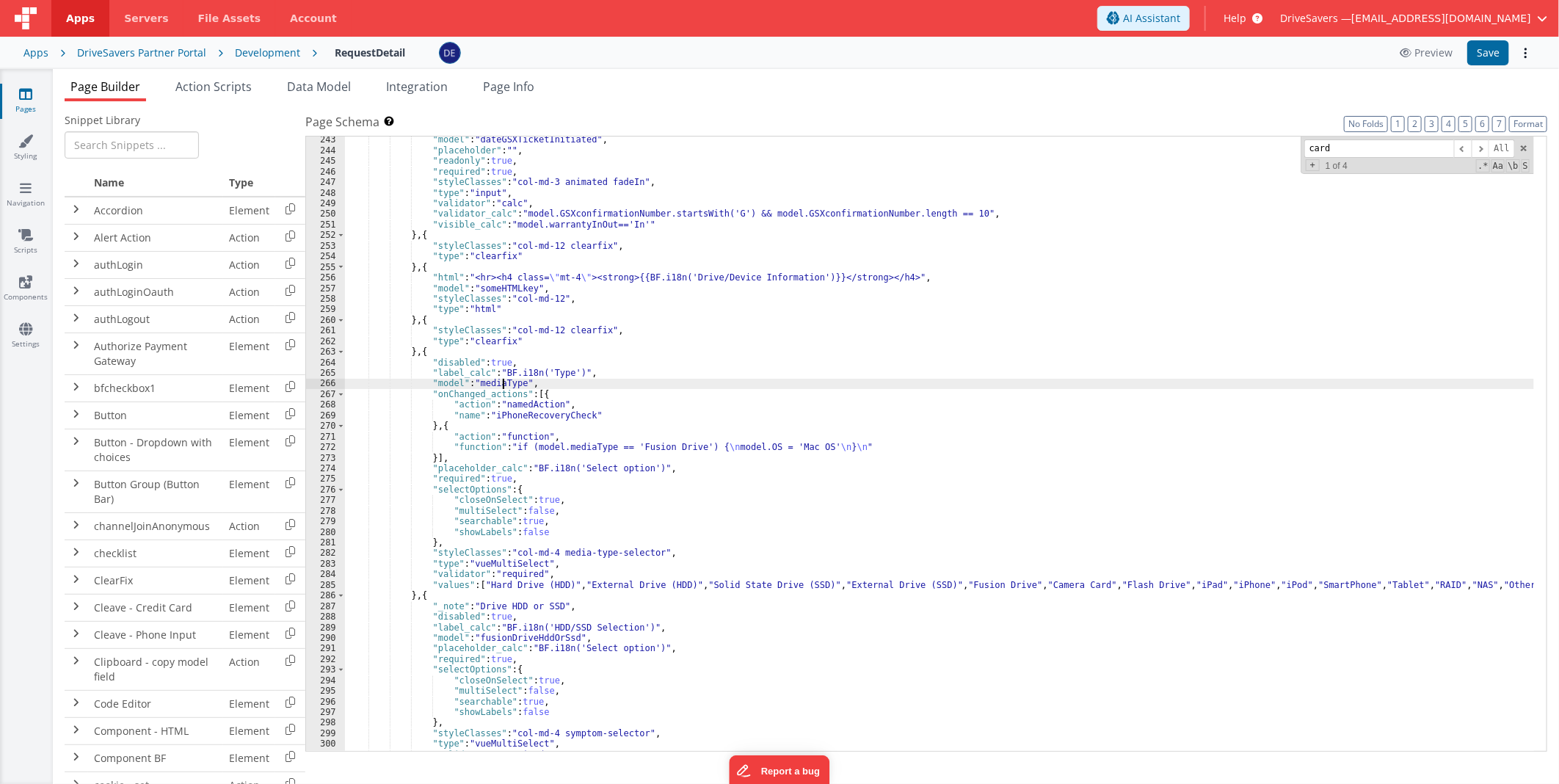
click at [504, 385] on div ""model" : "dateGSXTicketInitiated" , "placeholder" : "" , "readonly" : true , "…" at bounding box center [940, 452] width 1189 height 636
click at [519, 86] on span "Page Info" at bounding box center [509, 86] width 52 height 16
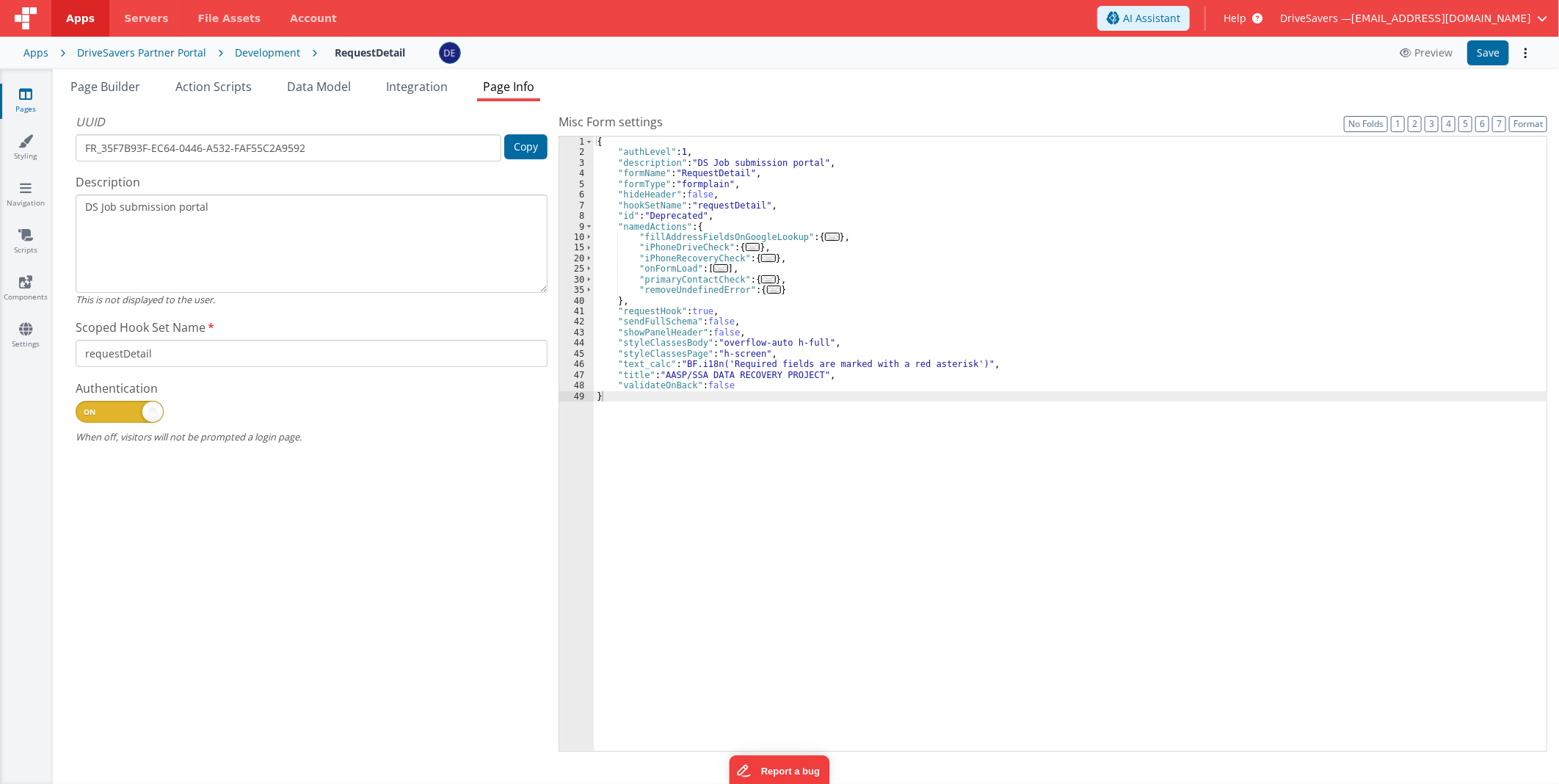
click at [958, 499] on div "{ "authLevel" : 1 , "description" : "DS Job submission portal" , "formName" : "…" at bounding box center [1070, 454] width 953 height 636
click at [20, 89] on icon at bounding box center [26, 94] width 13 height 15
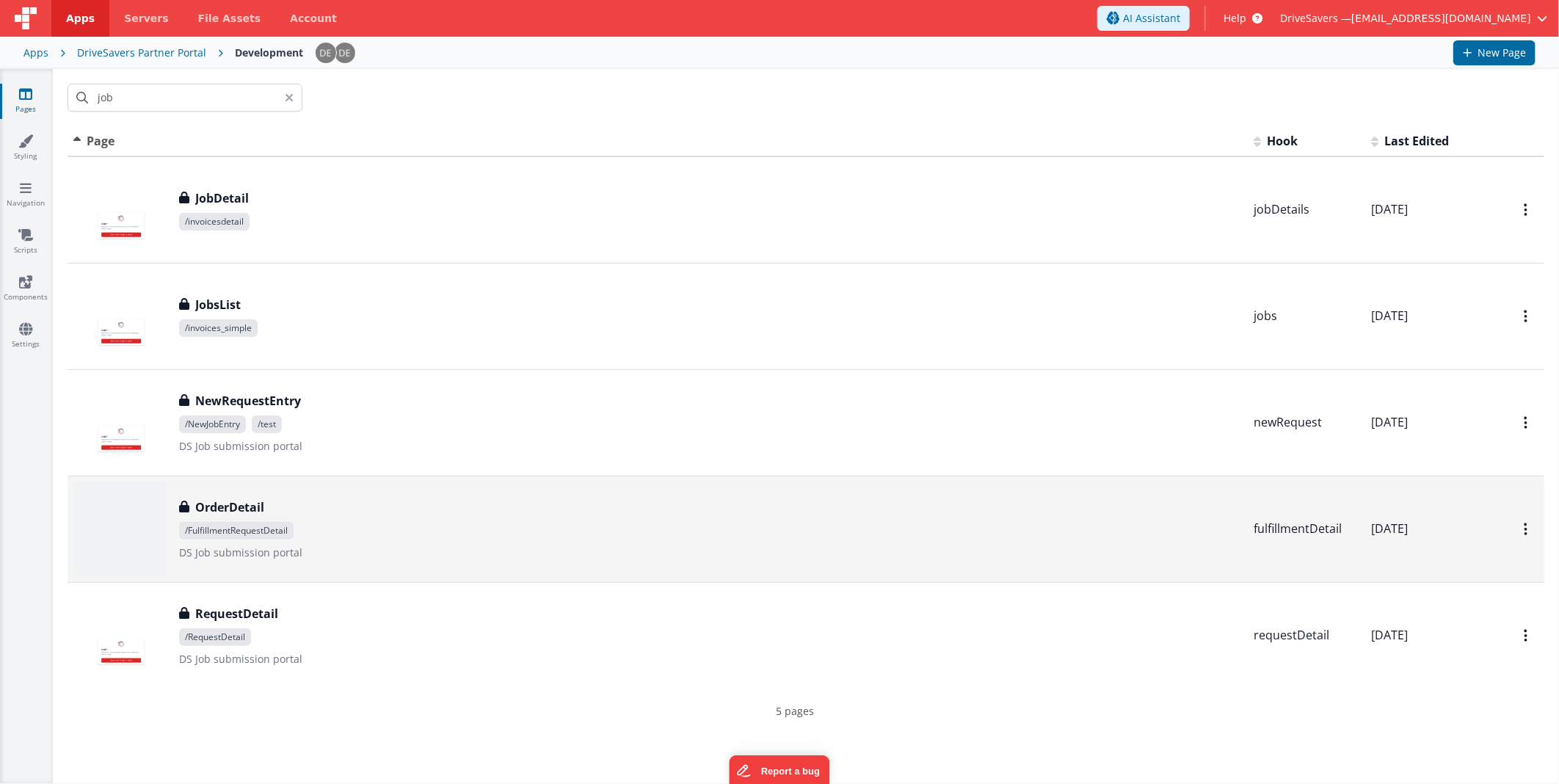
click at [313, 533] on span "/FulfillmentRequestDetail" at bounding box center [711, 530] width 1063 height 18
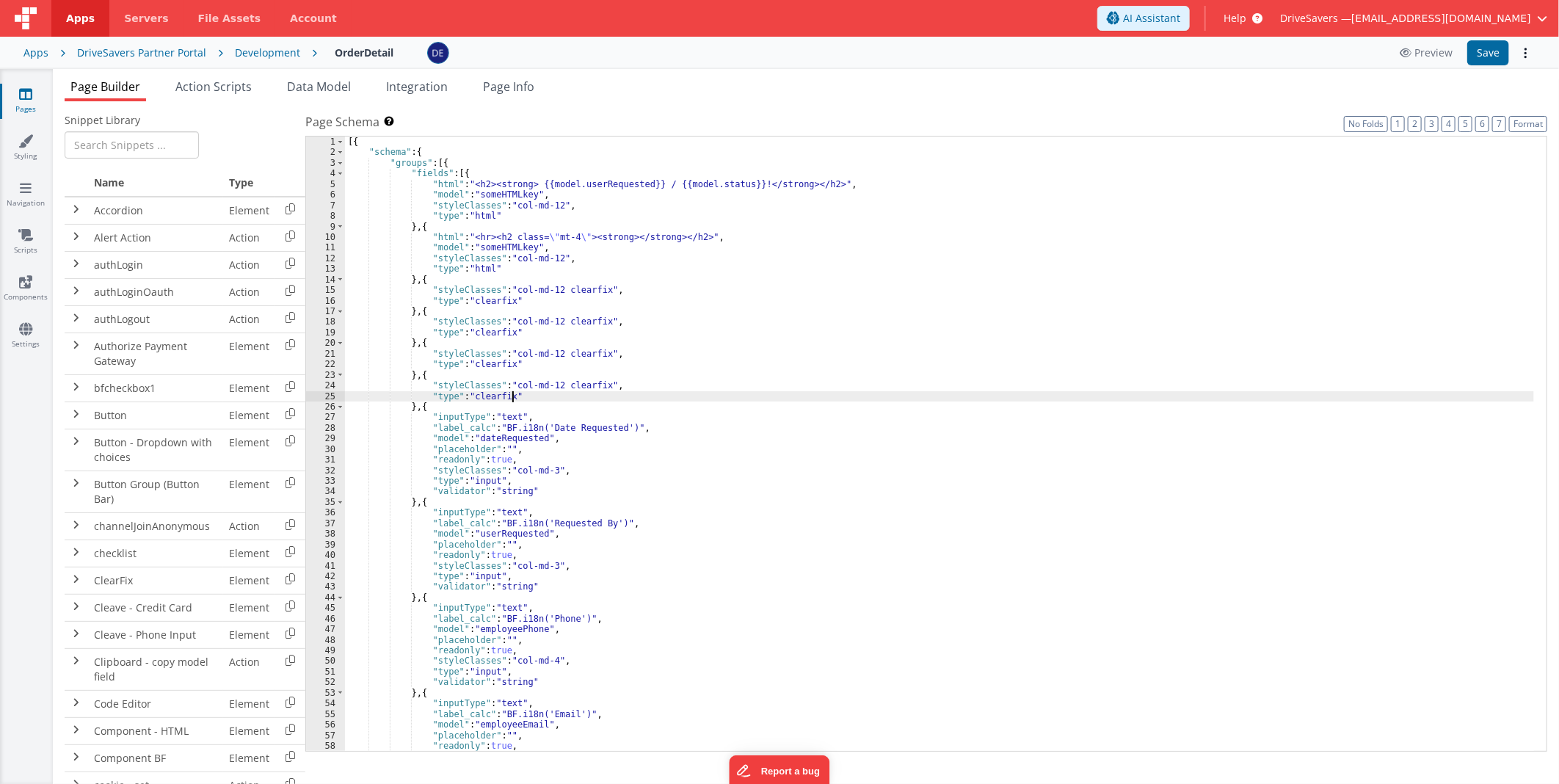
click at [699, 395] on div "[{ "schema" : { "groups" : [{ "fields" : [{ "html" : "<h2><strong> {{model.user…" at bounding box center [940, 454] width 1189 height 636
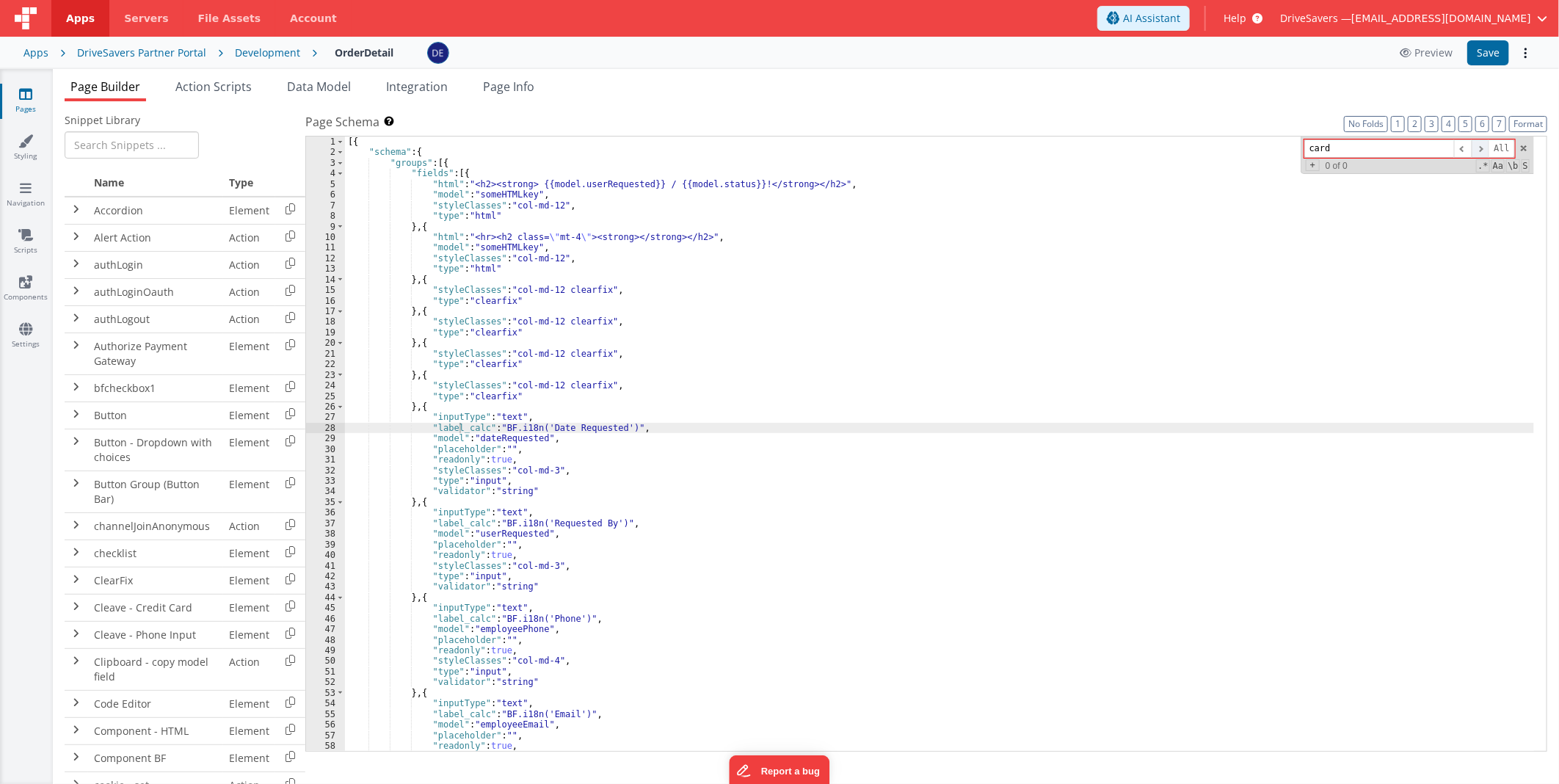
type input "card"
click at [1480, 144] on span at bounding box center [1481, 148] width 18 height 18
click at [1480, 145] on span at bounding box center [1481, 148] width 18 height 18
click at [1517, 144] on div "card All Replace All + 0 of 0 .* Aa \b S" at bounding box center [1417, 155] width 233 height 38
click at [243, 52] on div "Development" at bounding box center [267, 53] width 66 height 15
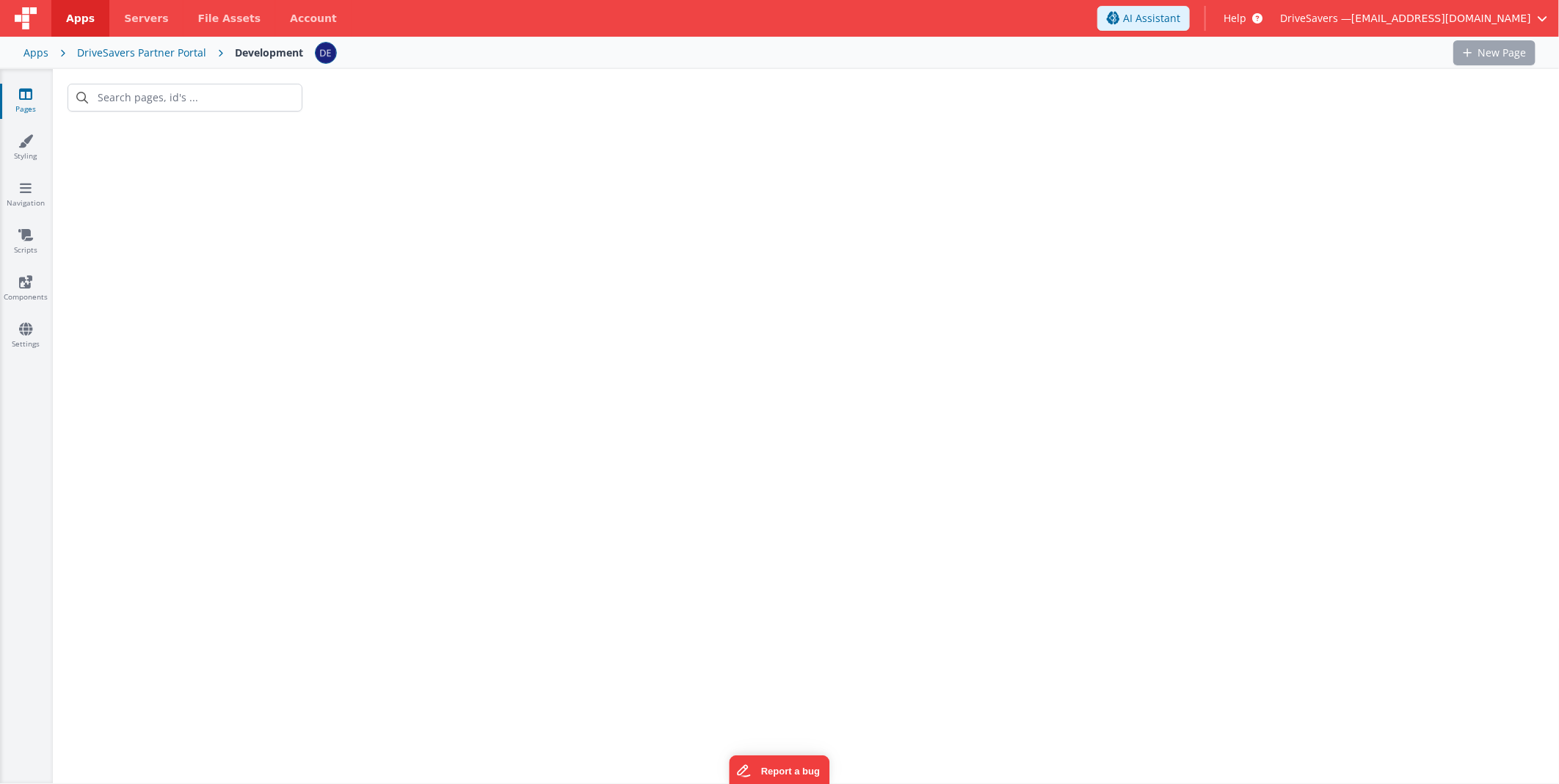
type input "job"
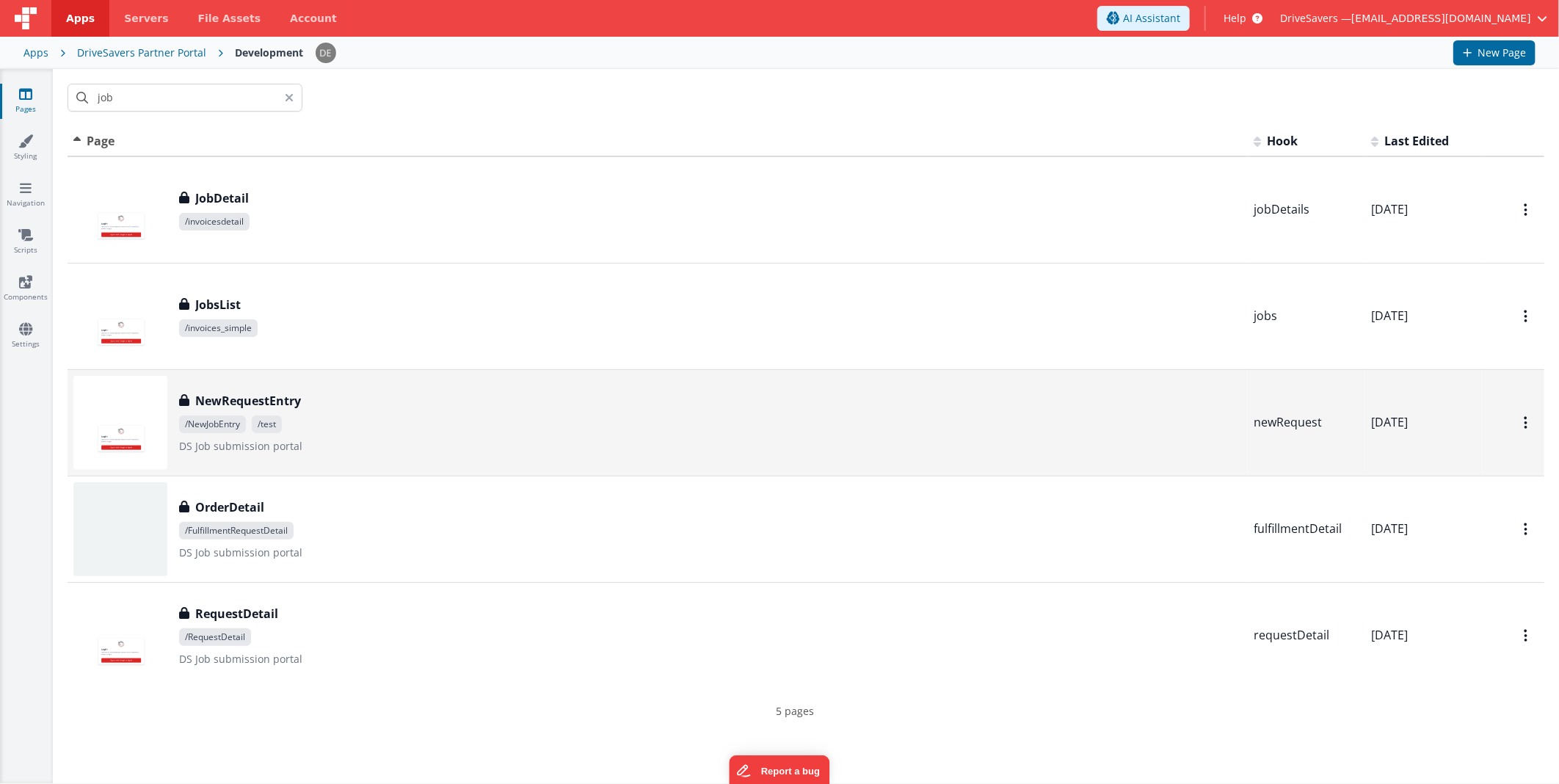
click at [476, 426] on span "/NewJobEntry /test" at bounding box center [711, 424] width 1063 height 18
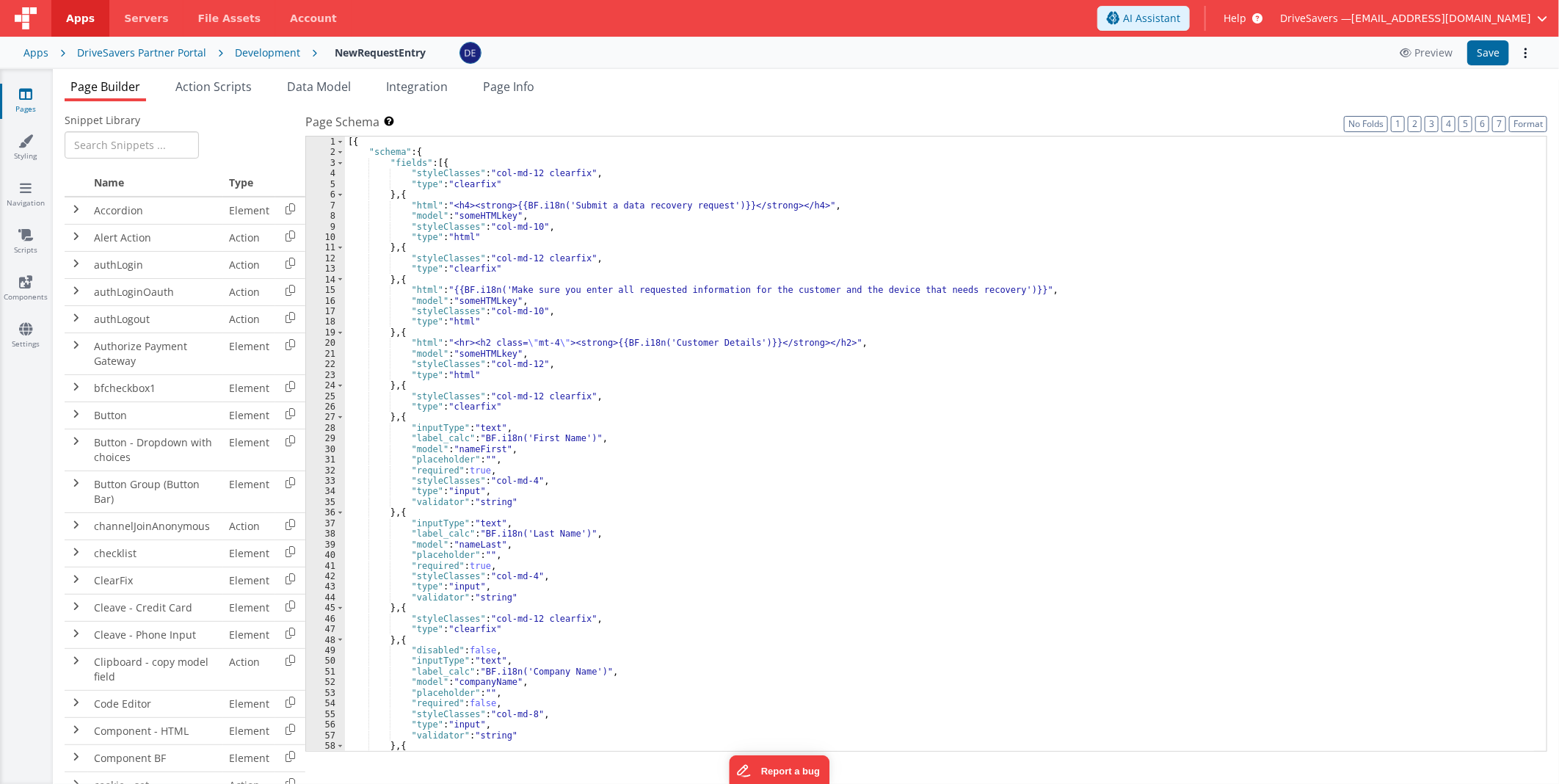
click at [902, 319] on div "[{ "schema" : { "fields" : [{ "styleClasses" : "col-md-12 clearfix" , "type" : …" at bounding box center [940, 454] width 1189 height 636
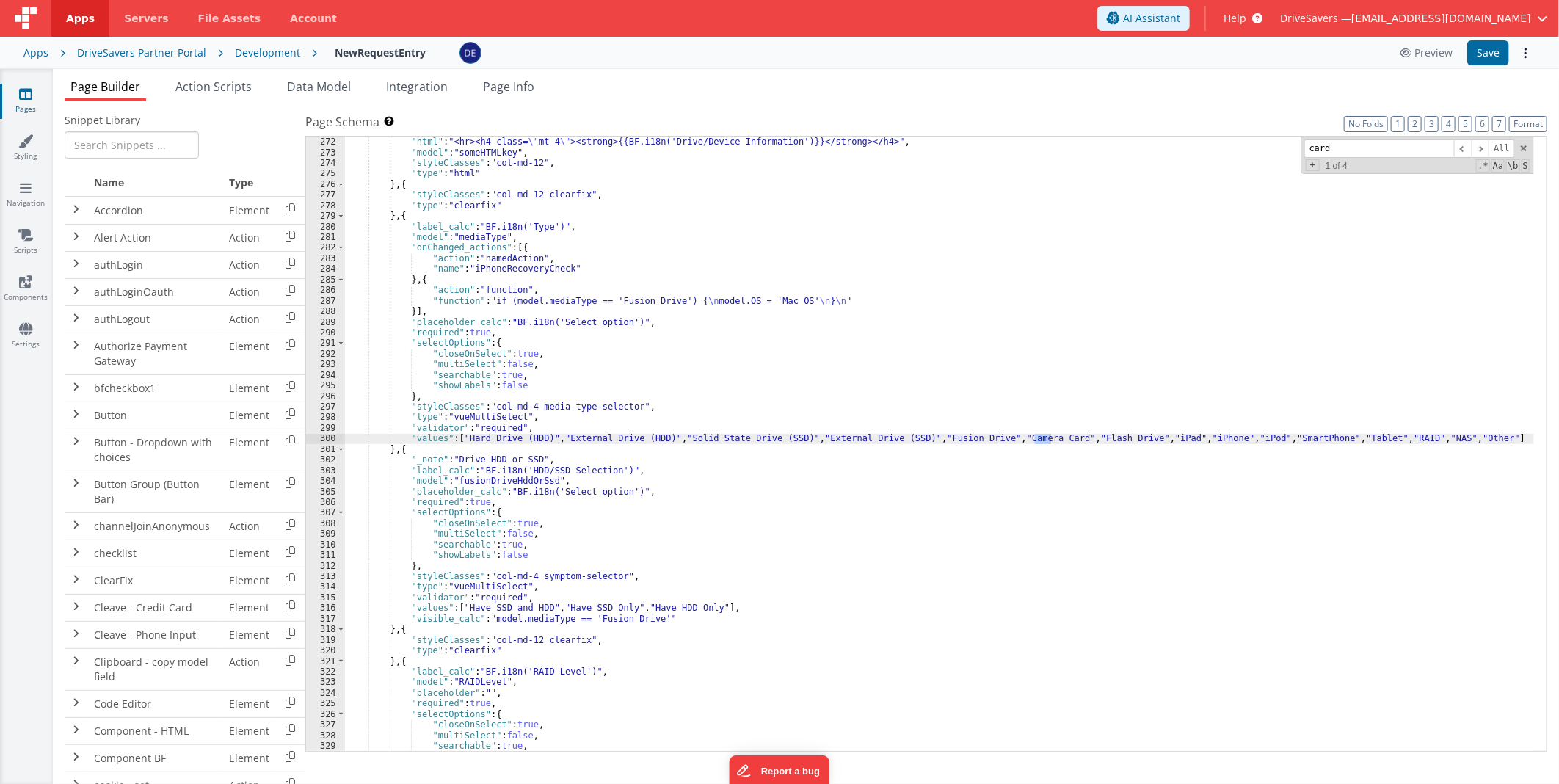
scroll to position [2925, 0]
type input "card"
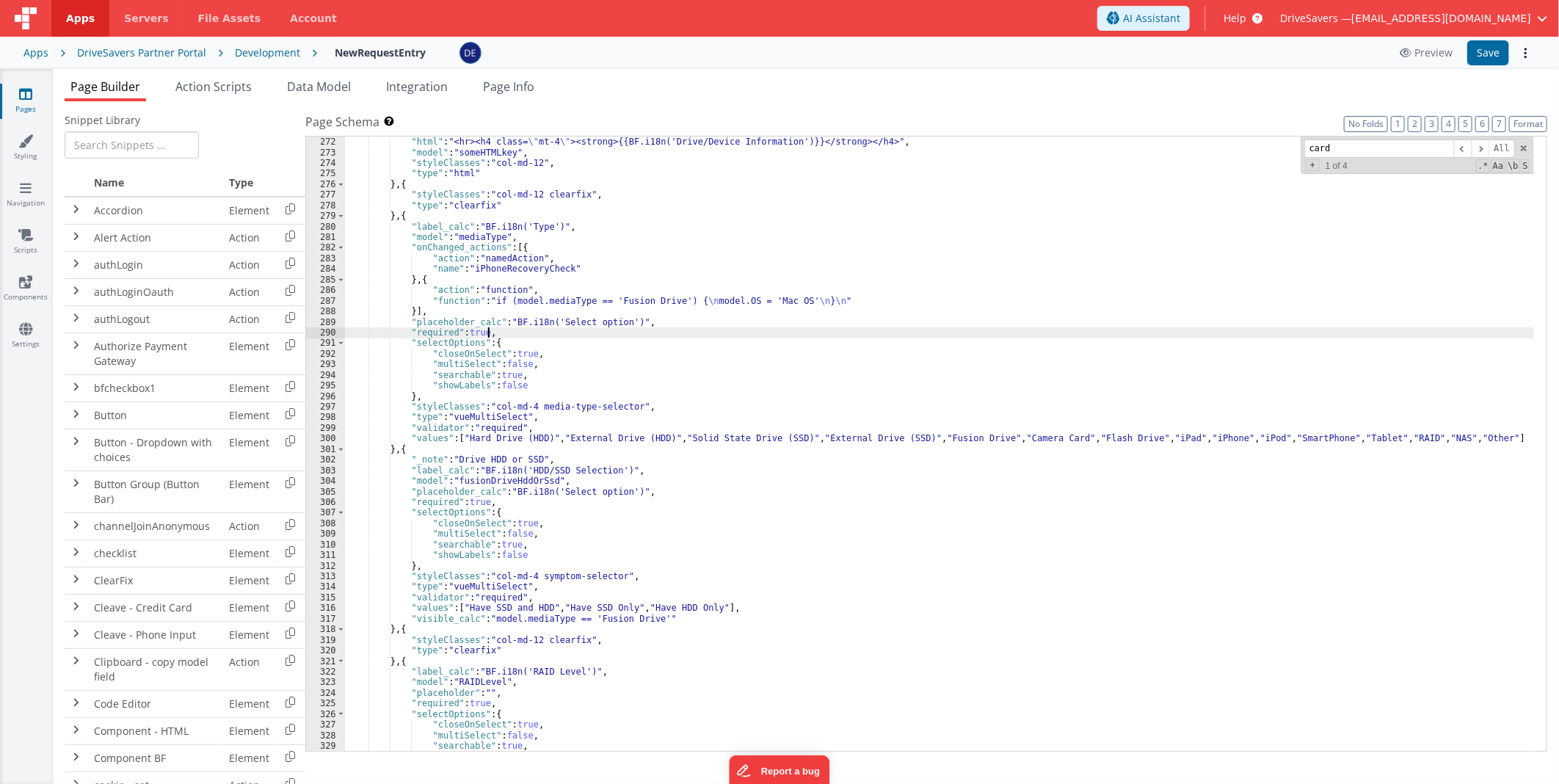
click at [677, 333] on div "} , { "html" : "<hr><h4 class= \" mt-4 \" ><strong>{{BF.i18n('Drive/Device Info…" at bounding box center [940, 444] width 1189 height 636
click at [675, 339] on div "} , { "html" : "<hr><h4 class= \" mt-4 \" ><strong>{{BF.i18n('Drive/Device Info…" at bounding box center [940, 444] width 1189 height 636
click at [944, 434] on div "} , { "html" : "<hr><h4 class= \" mt-4 \" ><strong>{{BF.i18n('Drive/Device Info…" at bounding box center [940, 444] width 1189 height 636
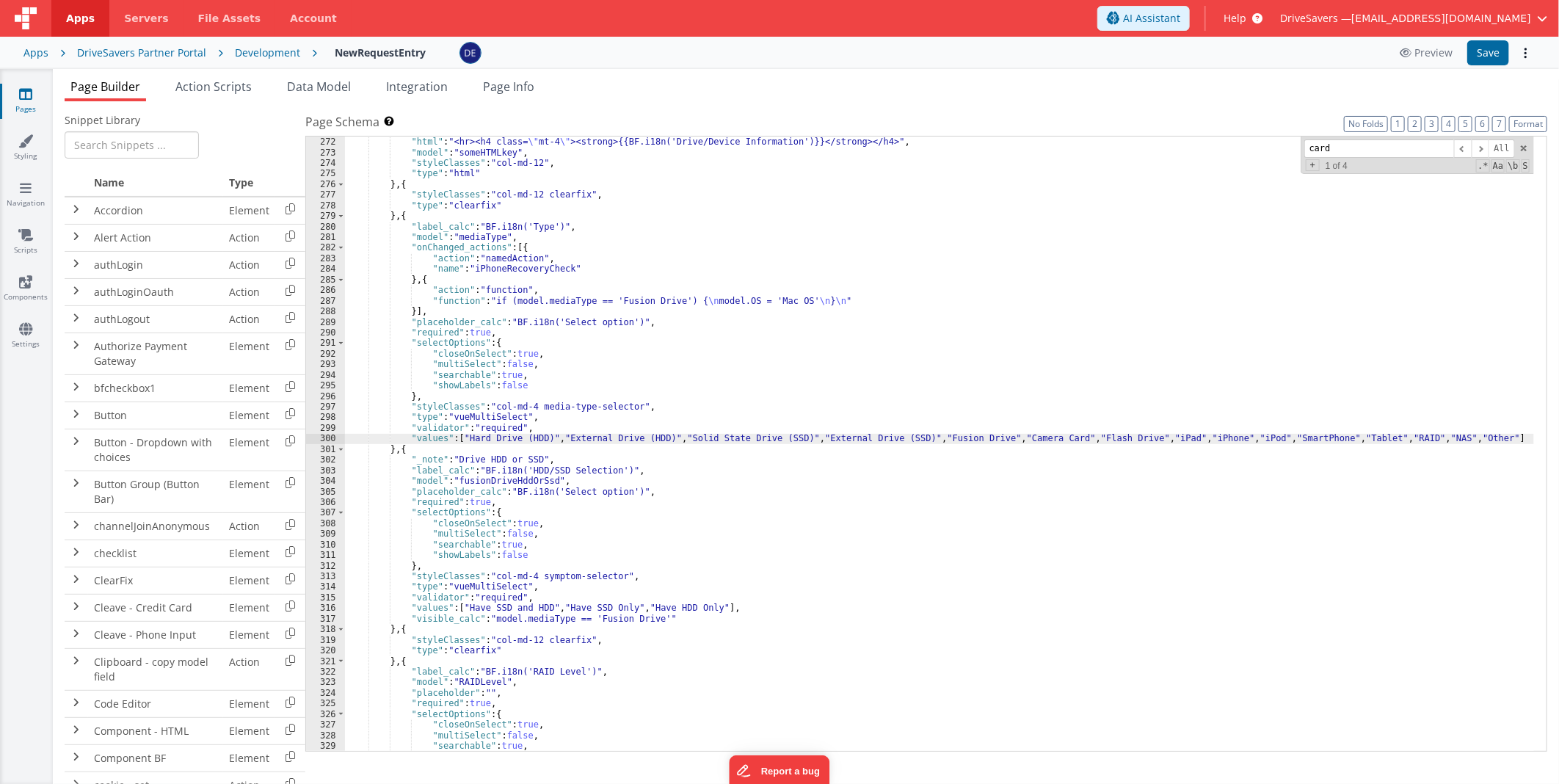
click at [1026, 436] on div "} , { "html" : "<hr><h4 class= \" mt-4 \" ><strong>{{BF.i18n('Drive/Device Info…" at bounding box center [940, 444] width 1189 height 636
drag, startPoint x: 1026, startPoint y: 436, endPoint x: 1048, endPoint y: 436, distance: 22.0
click at [1048, 436] on div "} , { "html" : "<hr><h4 class= \" mt-4 \" ><strong>{{BF.i18n('Drive/Device Info…" at bounding box center [940, 444] width 1189 height 636
click at [924, 302] on div "} , { "html" : "<hr><h4 class= \" mt-4 \" ><strong>{{BF.i18n('Drive/Device Info…" at bounding box center [940, 444] width 1189 height 636
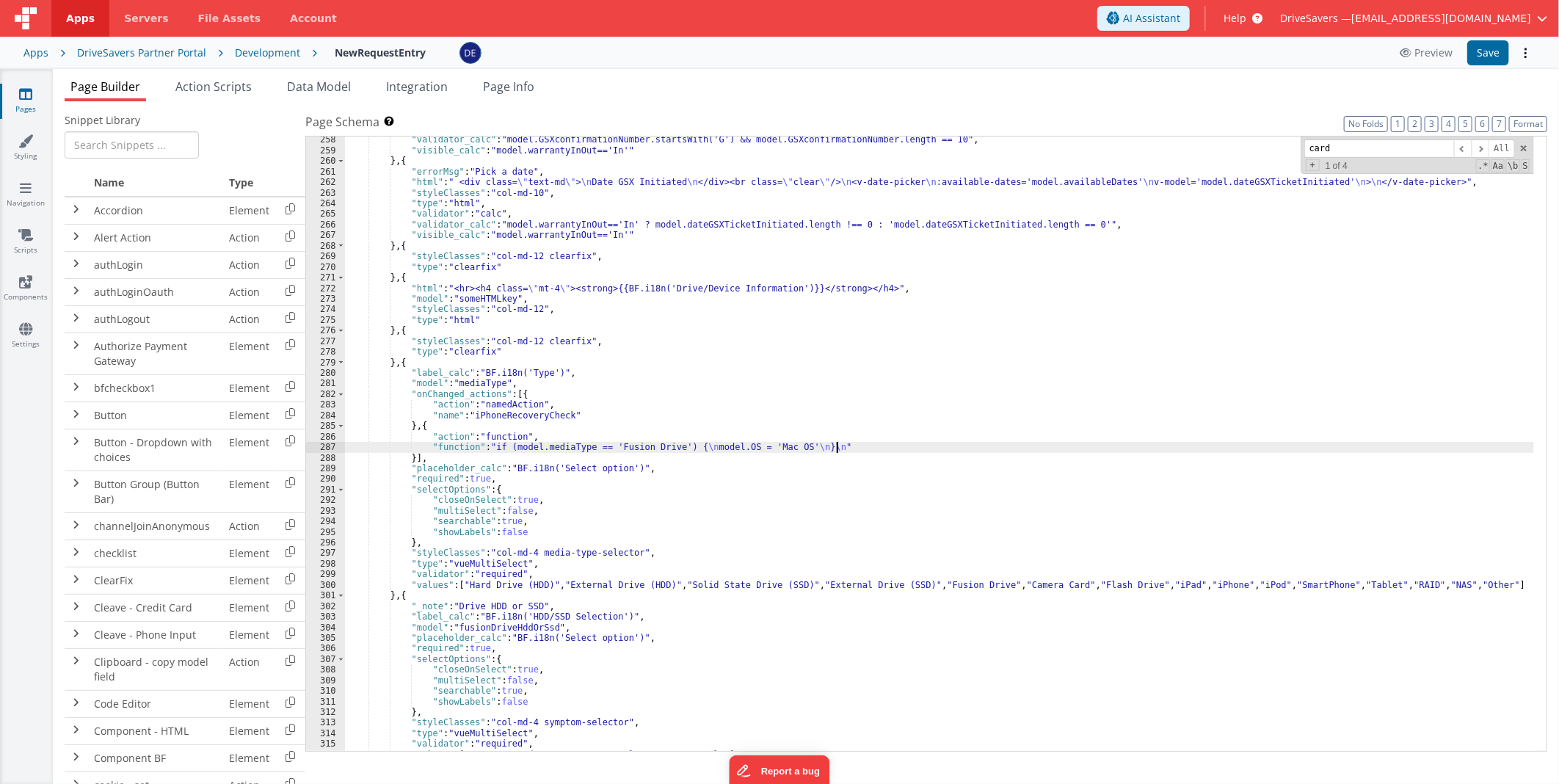
scroll to position [2778, 0]
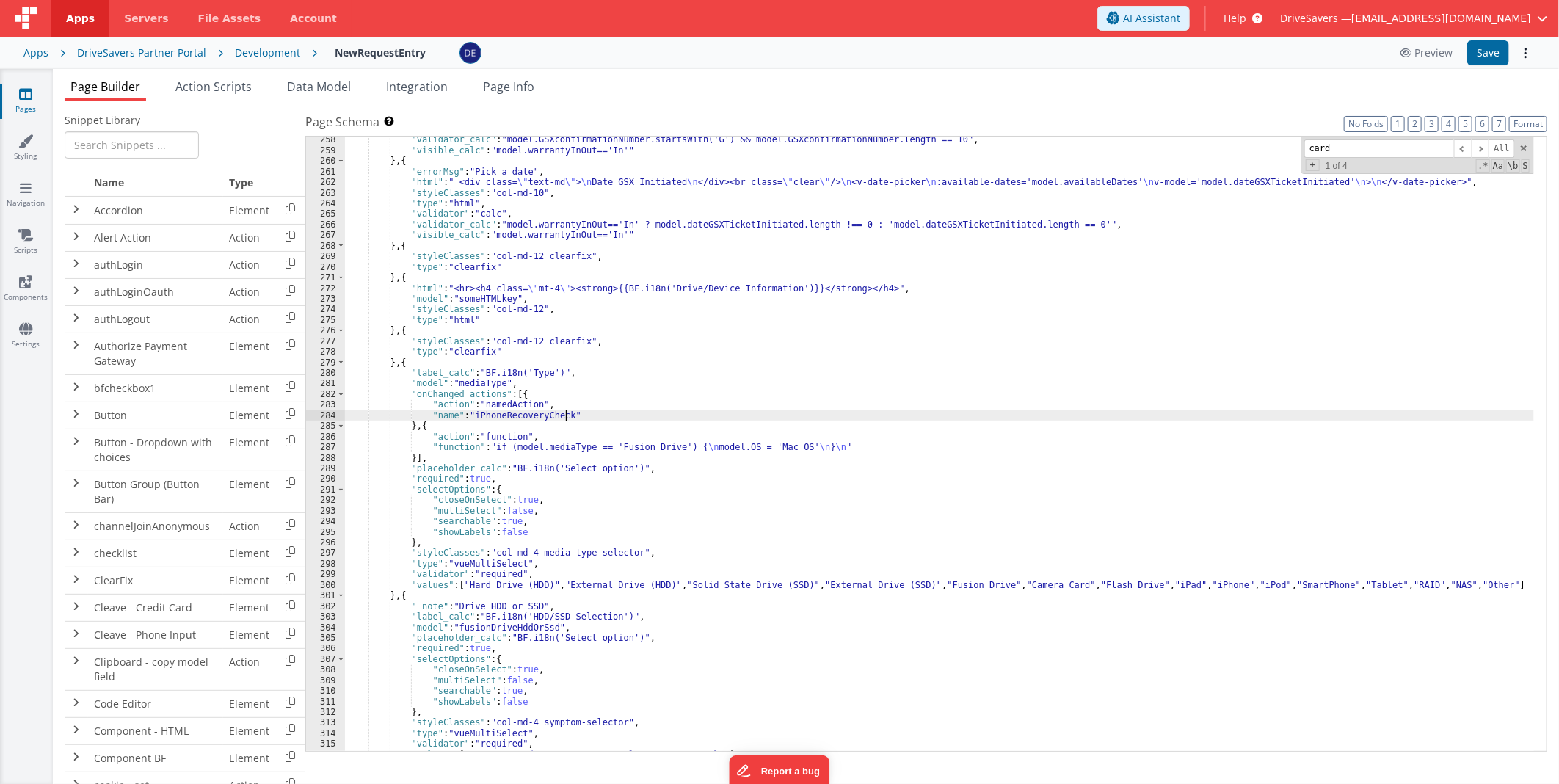
click at [659, 412] on div ""validator_calc" : "model.GSXconfirmationNumber.startsWith('G') && model.GSXcon…" at bounding box center [940, 452] width 1189 height 636
click at [422, 424] on div ""validator_calc" : "model.GSXconfirmationNumber.startsWith('G') && model.GSXcon…" at bounding box center [940, 452] width 1189 height 636
click at [428, 424] on div ""validator_calc" : "model.GSXconfirmationNumber.startsWith('G') && model.GSXcon…" at bounding box center [940, 452] width 1189 height 636
